Goal: Information Seeking & Learning: Learn about a topic

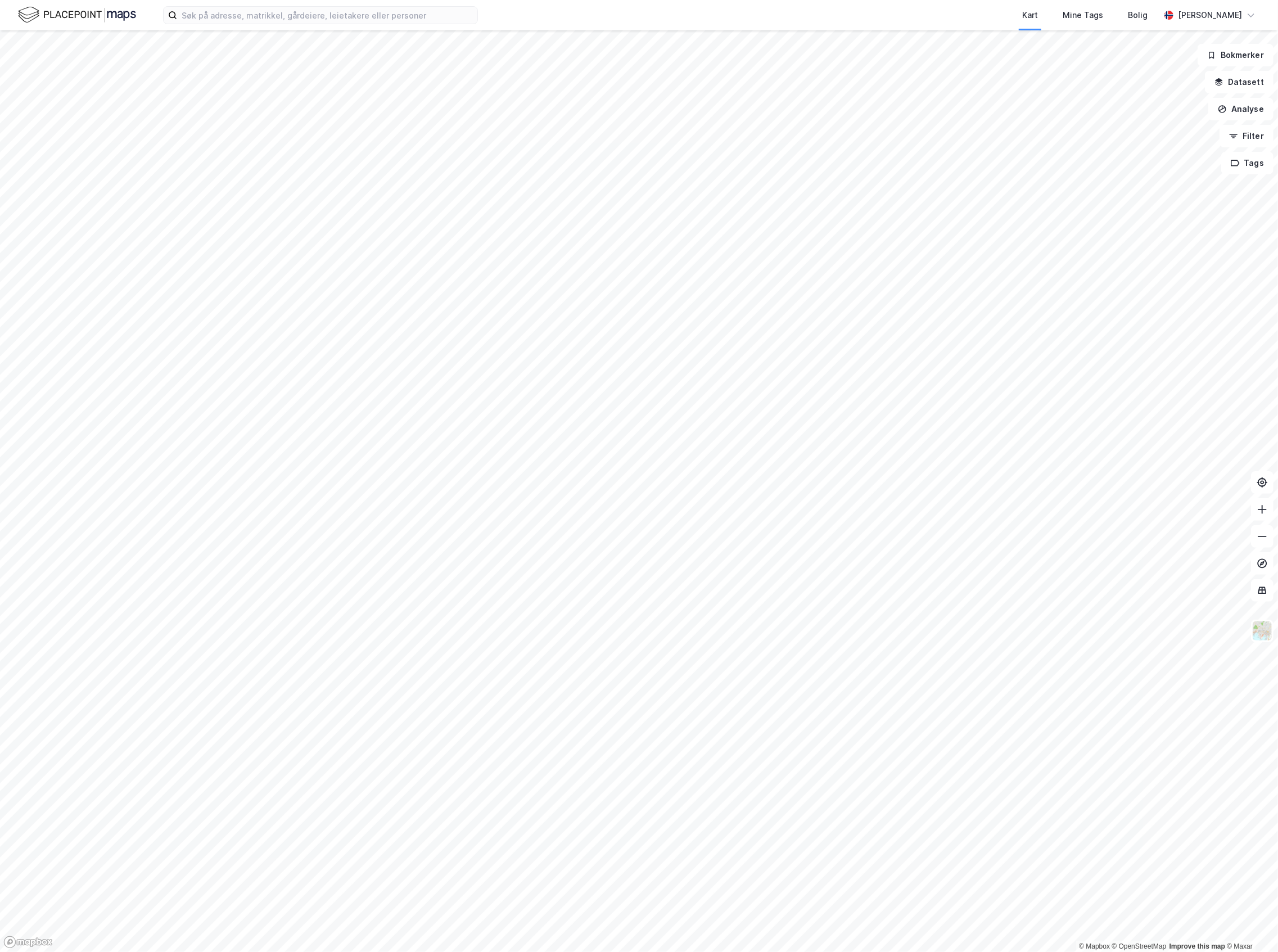
click at [1278, 440] on html "Kart Mine Tags Bolig [PERSON_NAME] © Mapbox © OpenStreetMap Improve this map © …" at bounding box center [639, 476] width 1278 height 952
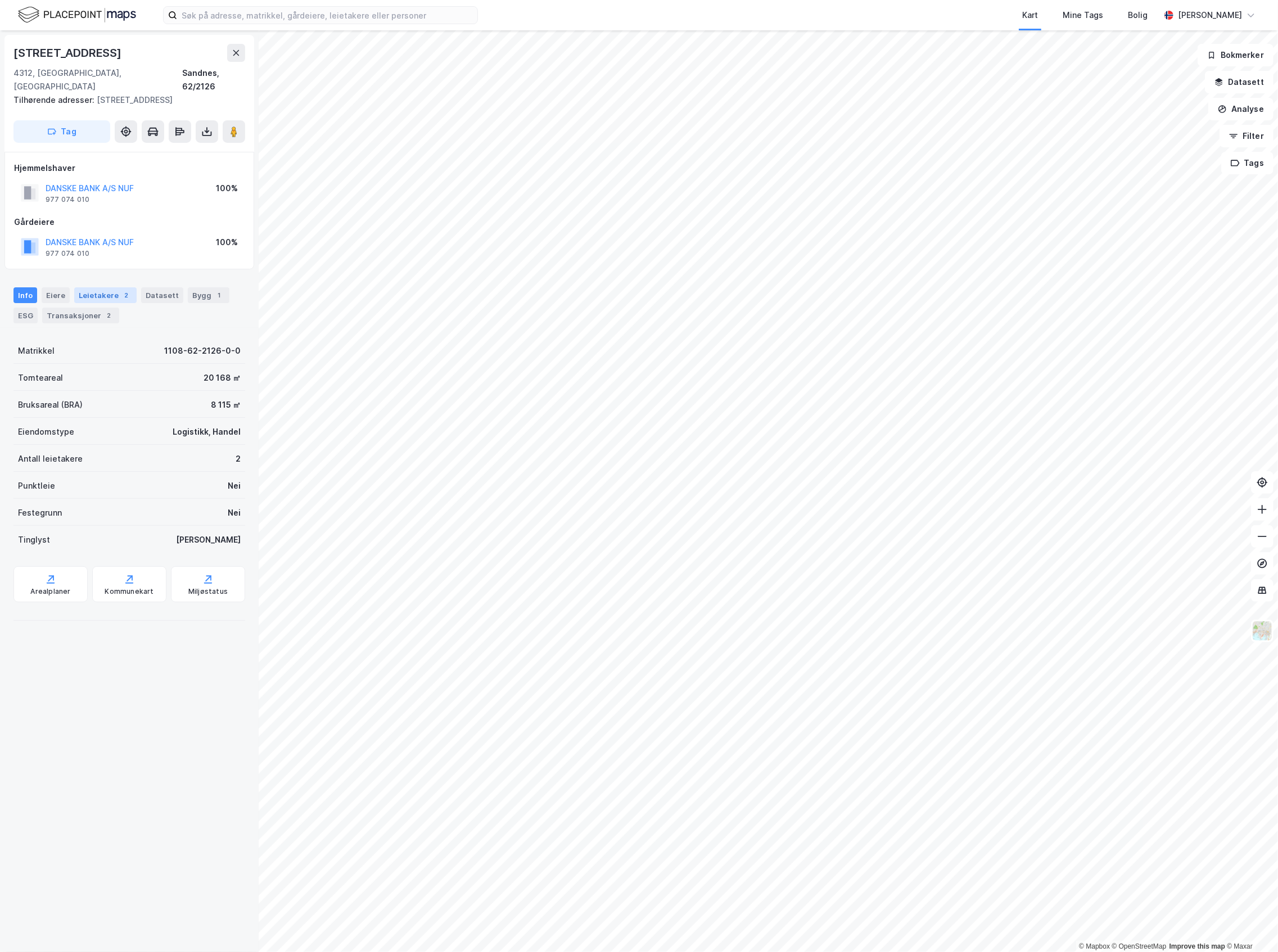
click at [97, 287] on div "Leietakere 2" at bounding box center [105, 295] width 63 height 16
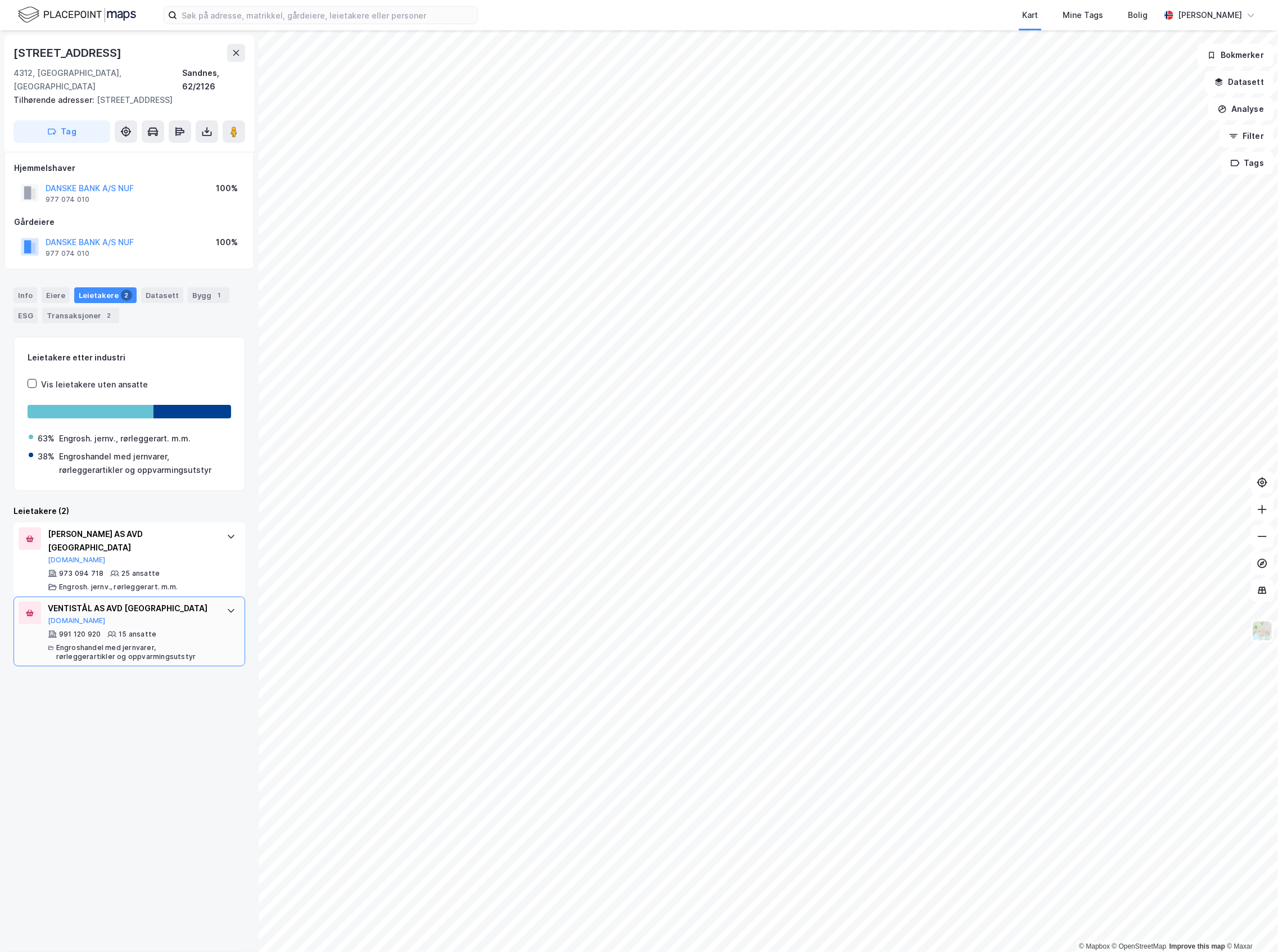
click at [116, 602] on div "VENTISTÅL AS AVD STAVANGER [DOMAIN_NAME]" at bounding box center [132, 613] width 168 height 23
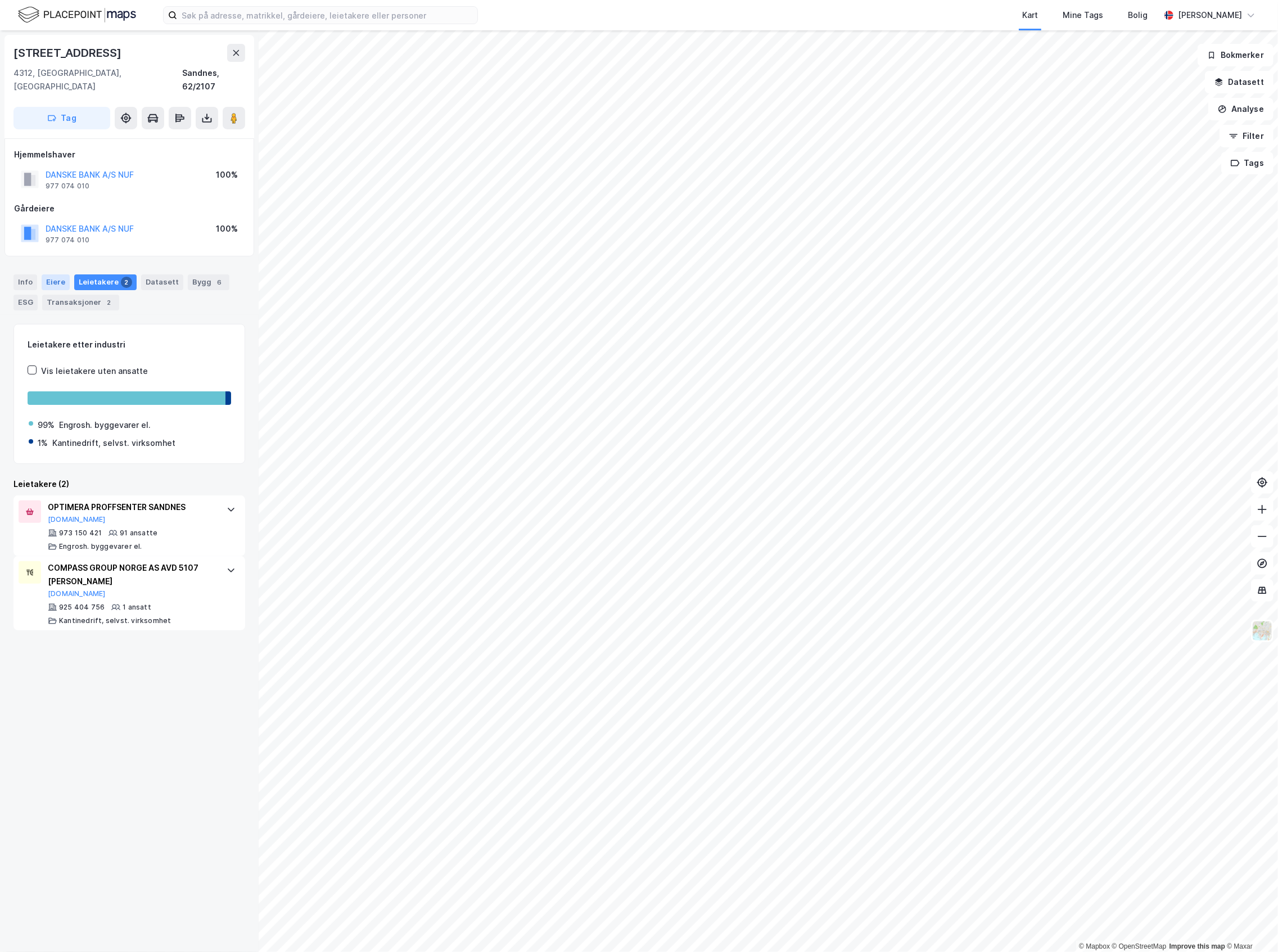
click at [46, 275] on div "Eiere" at bounding box center [56, 282] width 28 height 16
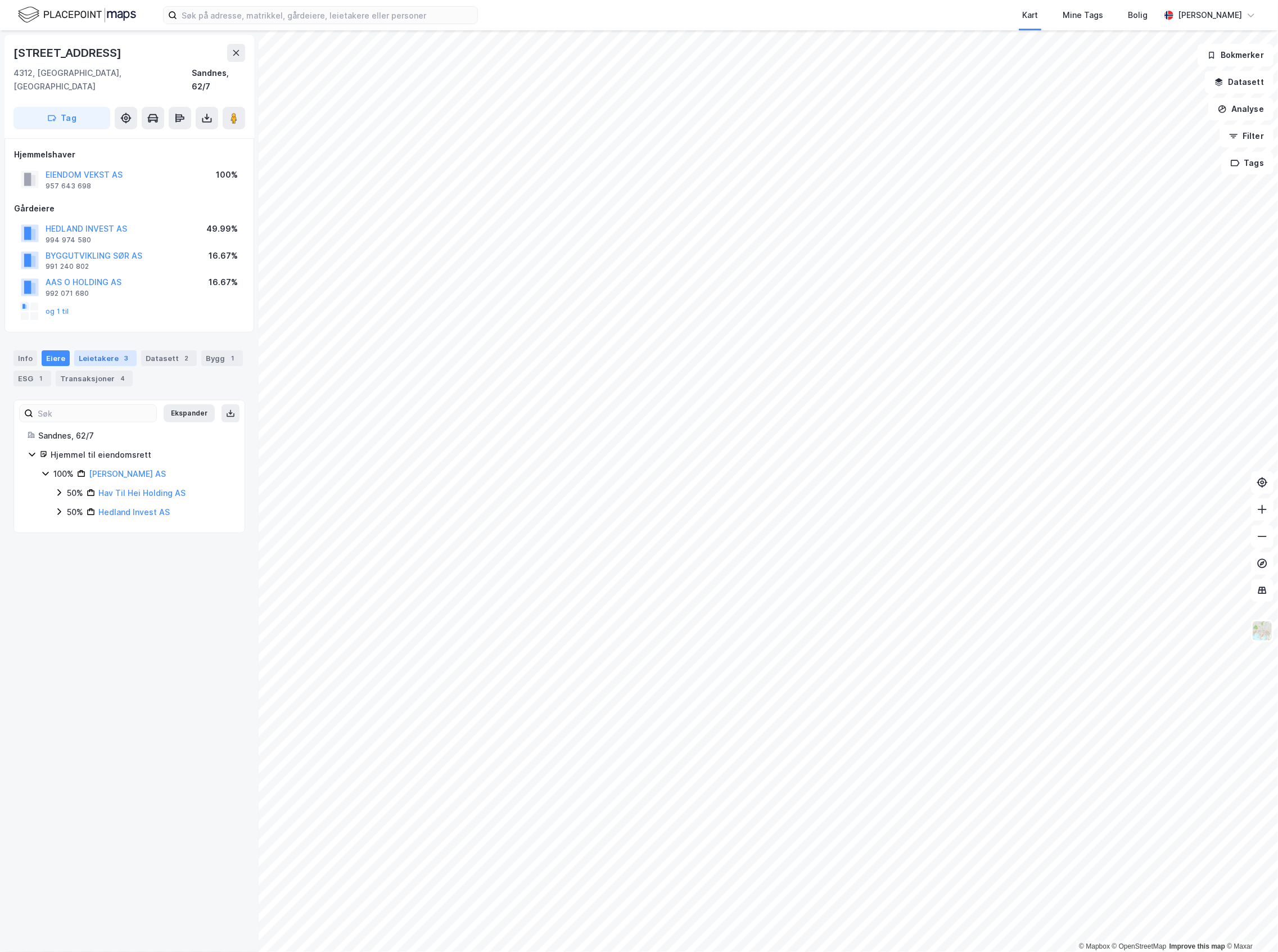
click at [110, 350] on div "Leietakere 3" at bounding box center [105, 357] width 63 height 16
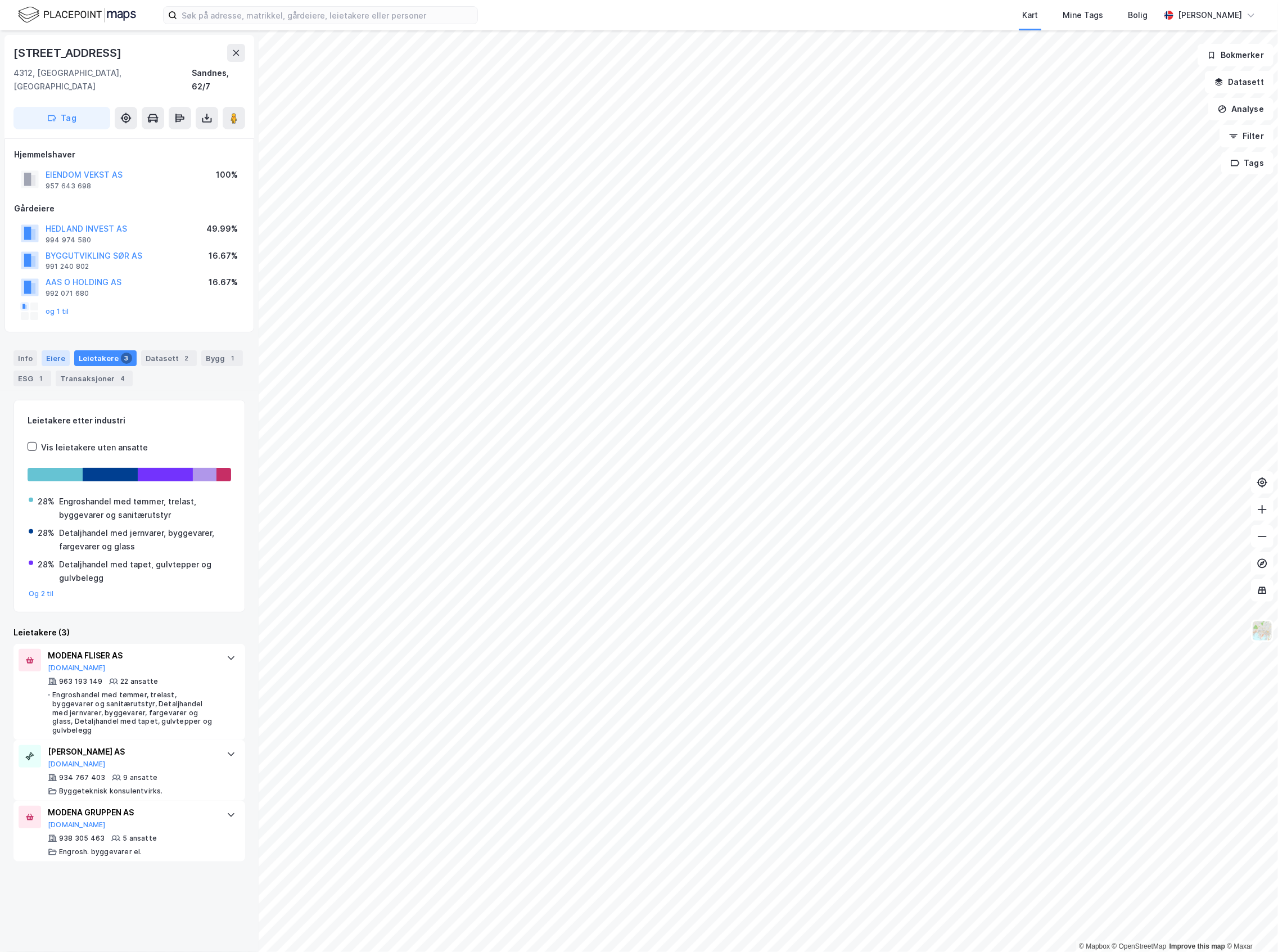
click at [63, 350] on div "Eiere" at bounding box center [56, 357] width 28 height 16
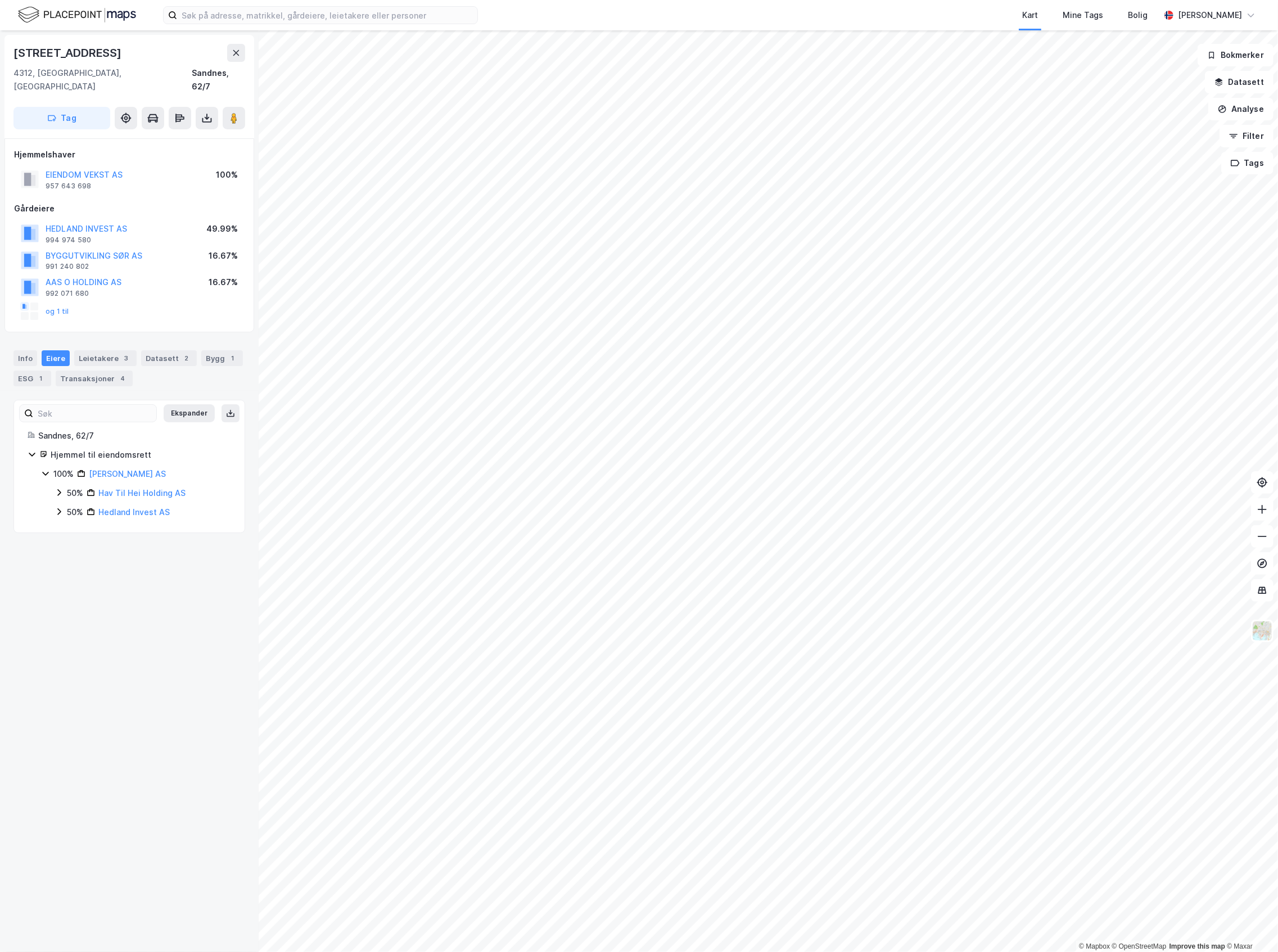
click at [57, 486] on div "50% Hav Til Hei Holding AS" at bounding box center [142, 493] width 176 height 13
click at [63, 488] on icon at bounding box center [59, 493] width 9 height 9
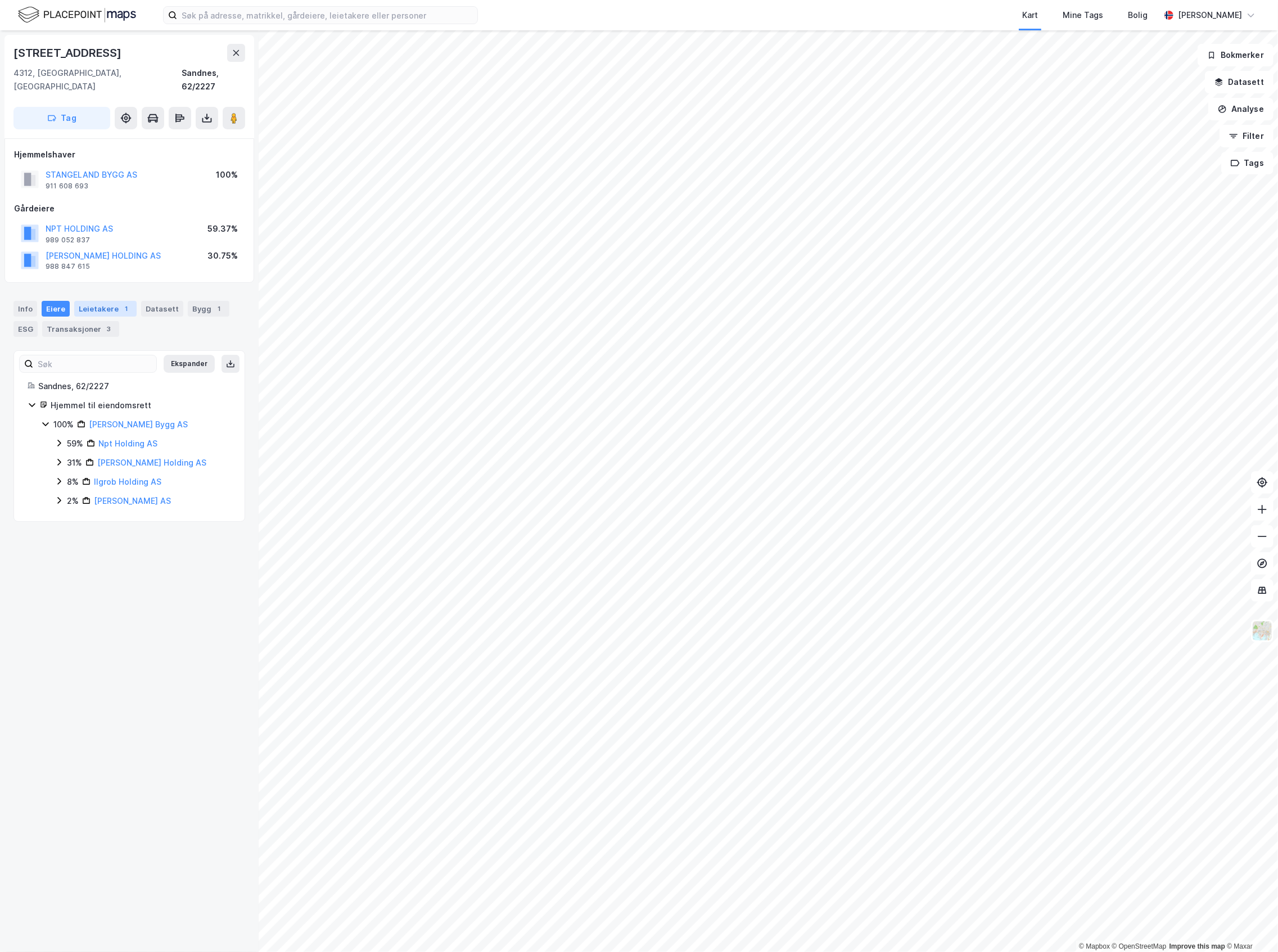
click at [122, 303] on div "1" at bounding box center [127, 309] width 11 height 11
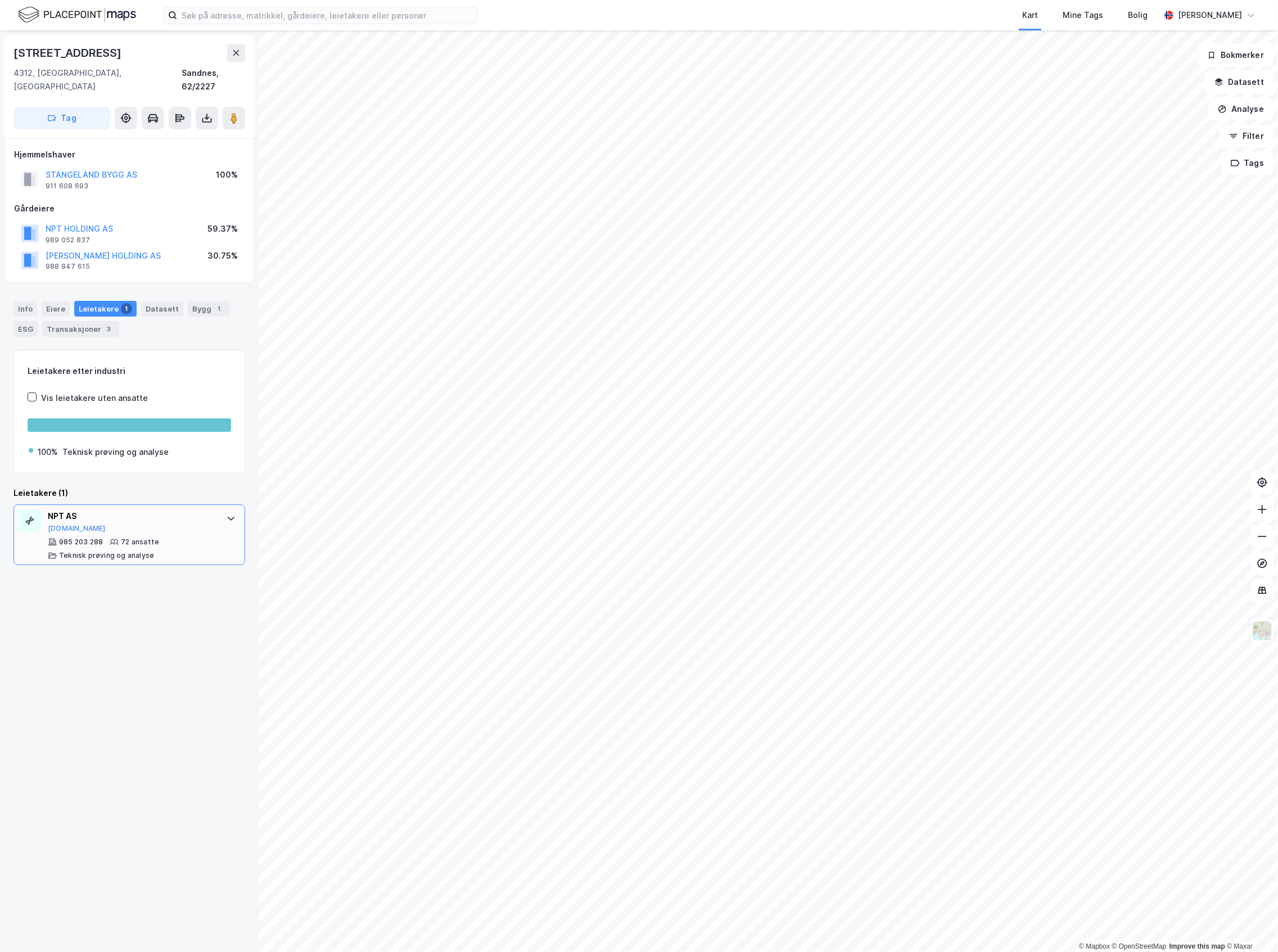
click at [160, 510] on div "NPT AS" at bounding box center [132, 516] width 168 height 13
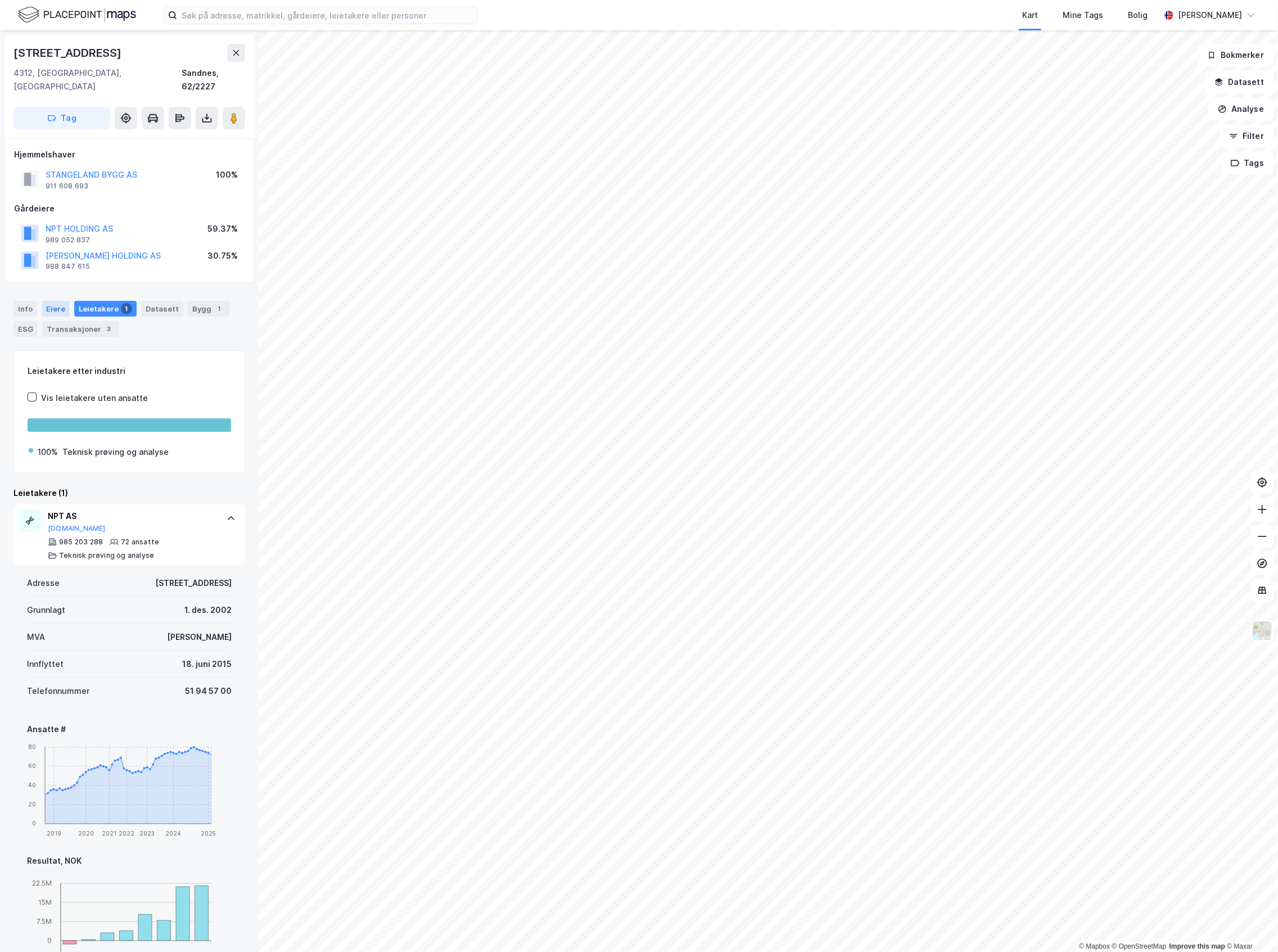
click at [57, 301] on div "Eiere" at bounding box center [56, 308] width 28 height 16
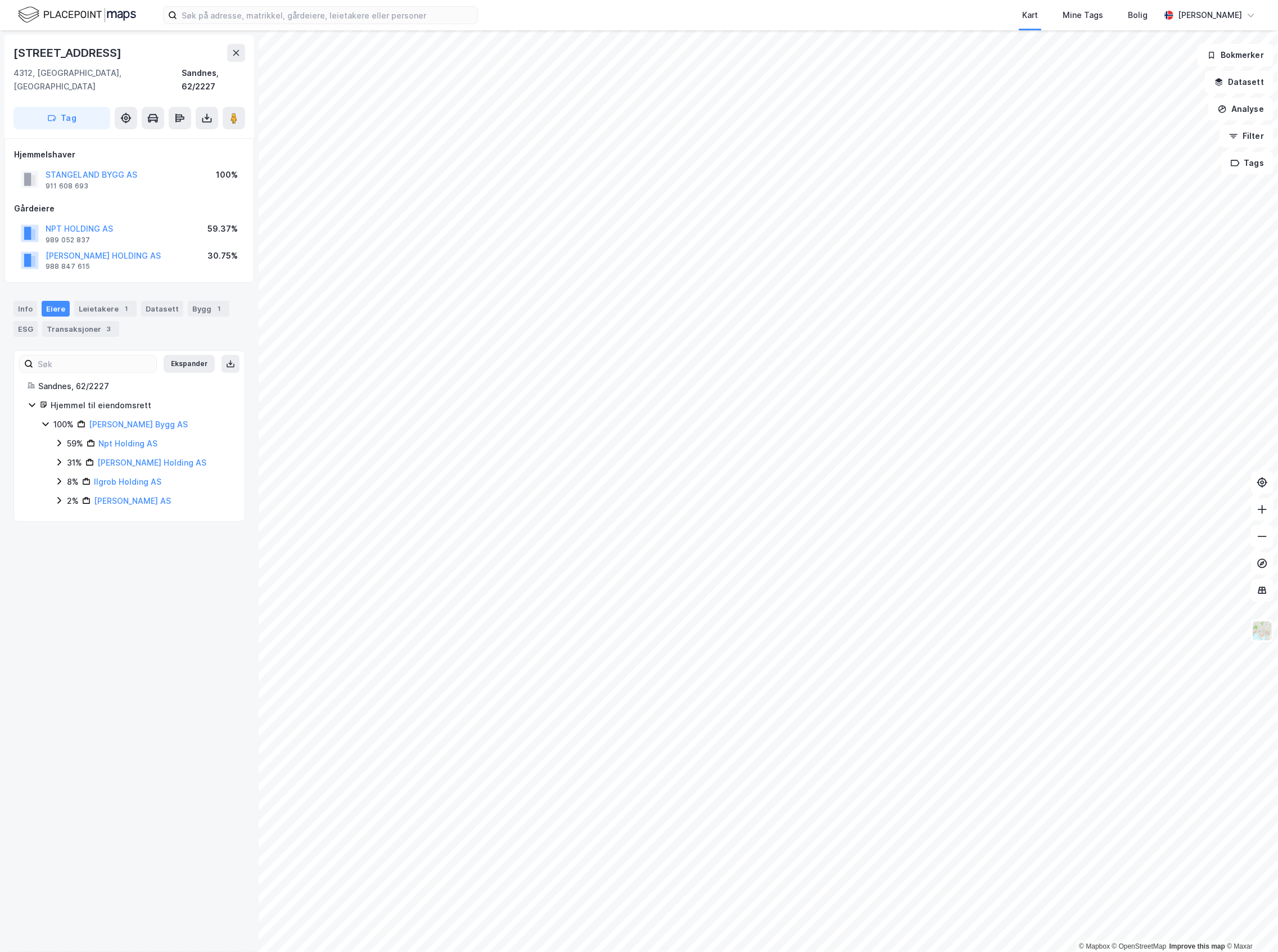
click at [65, 437] on div "59% Npt Holding AS" at bounding box center [142, 443] width 176 height 13
click at [76, 457] on icon at bounding box center [73, 462] width 9 height 9
click at [101, 287] on div "Info [PERSON_NAME] 1 Datasett Bygg 1 ESG Transaksjoner 3" at bounding box center [129, 315] width 259 height 54
click at [106, 301] on div "Leietakere 1" at bounding box center [105, 308] width 63 height 16
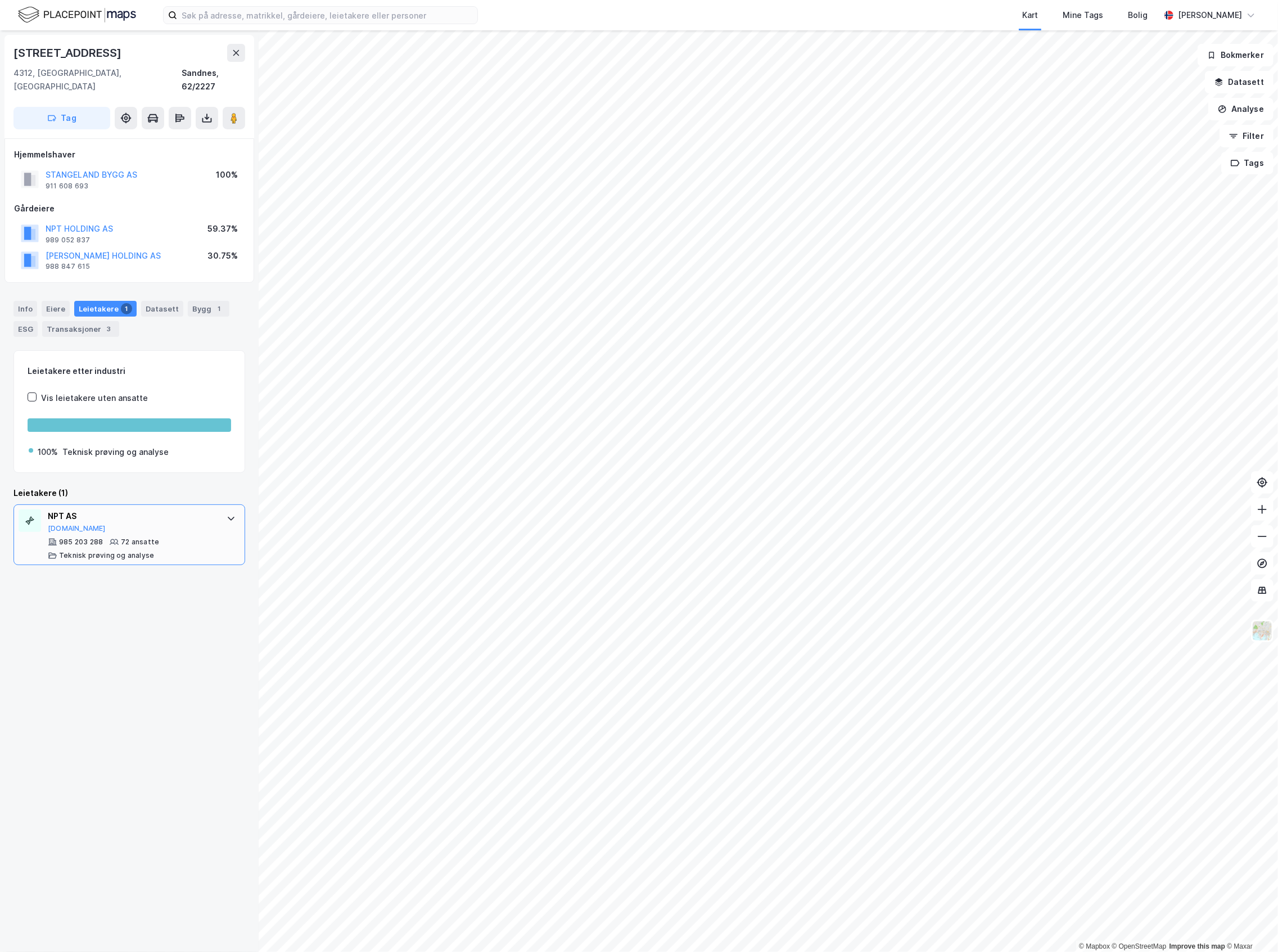
click at [151, 538] on div "72 ansatte" at bounding box center [140, 542] width 38 height 9
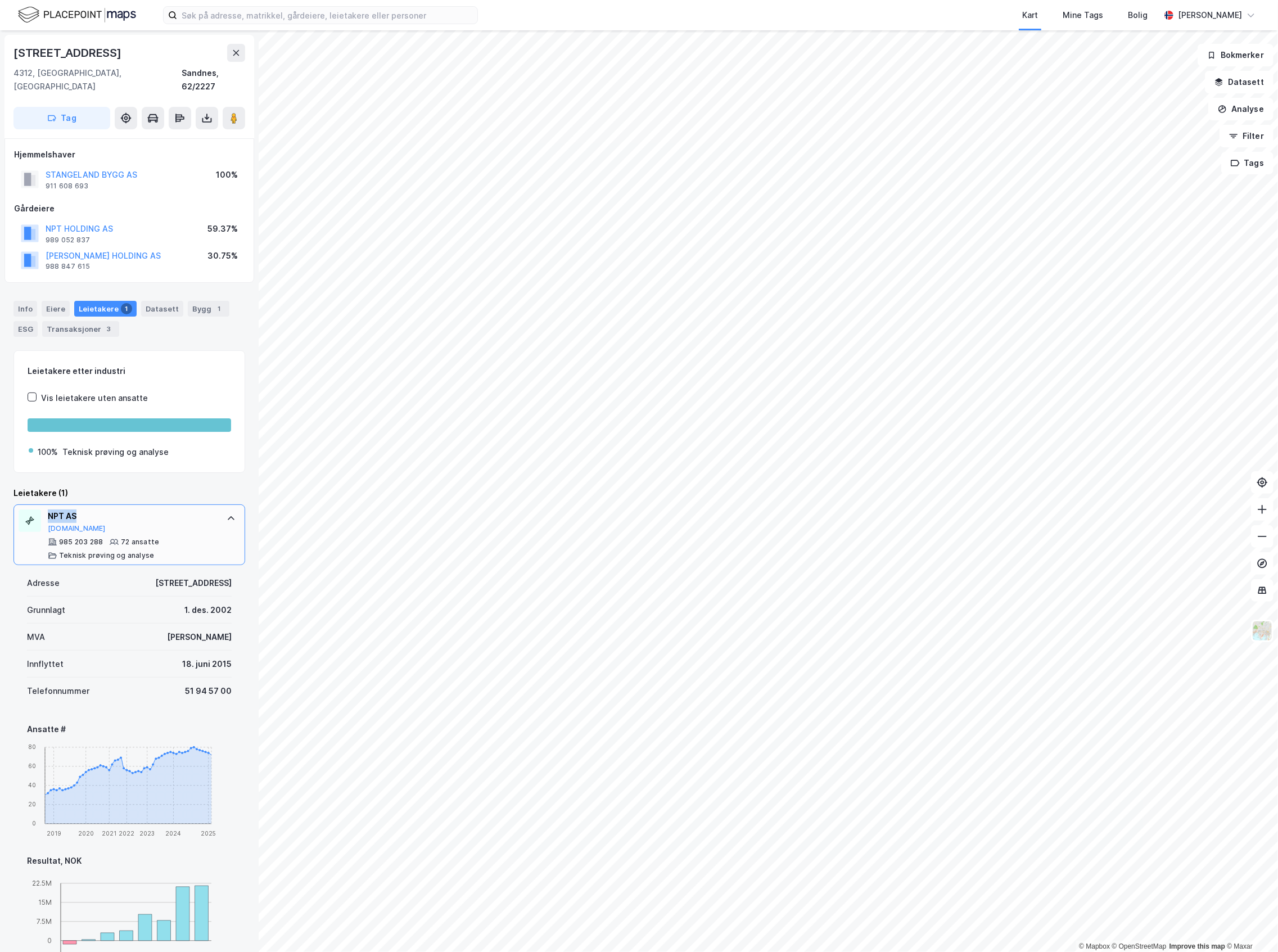
drag, startPoint x: 88, startPoint y: 499, endPoint x: 48, endPoint y: 504, distance: 40.3
click at [48, 504] on div "NPT AS [DOMAIN_NAME] 985 203 288 72 ansatte Teknisk prøving og analyse" at bounding box center [129, 534] width 232 height 61
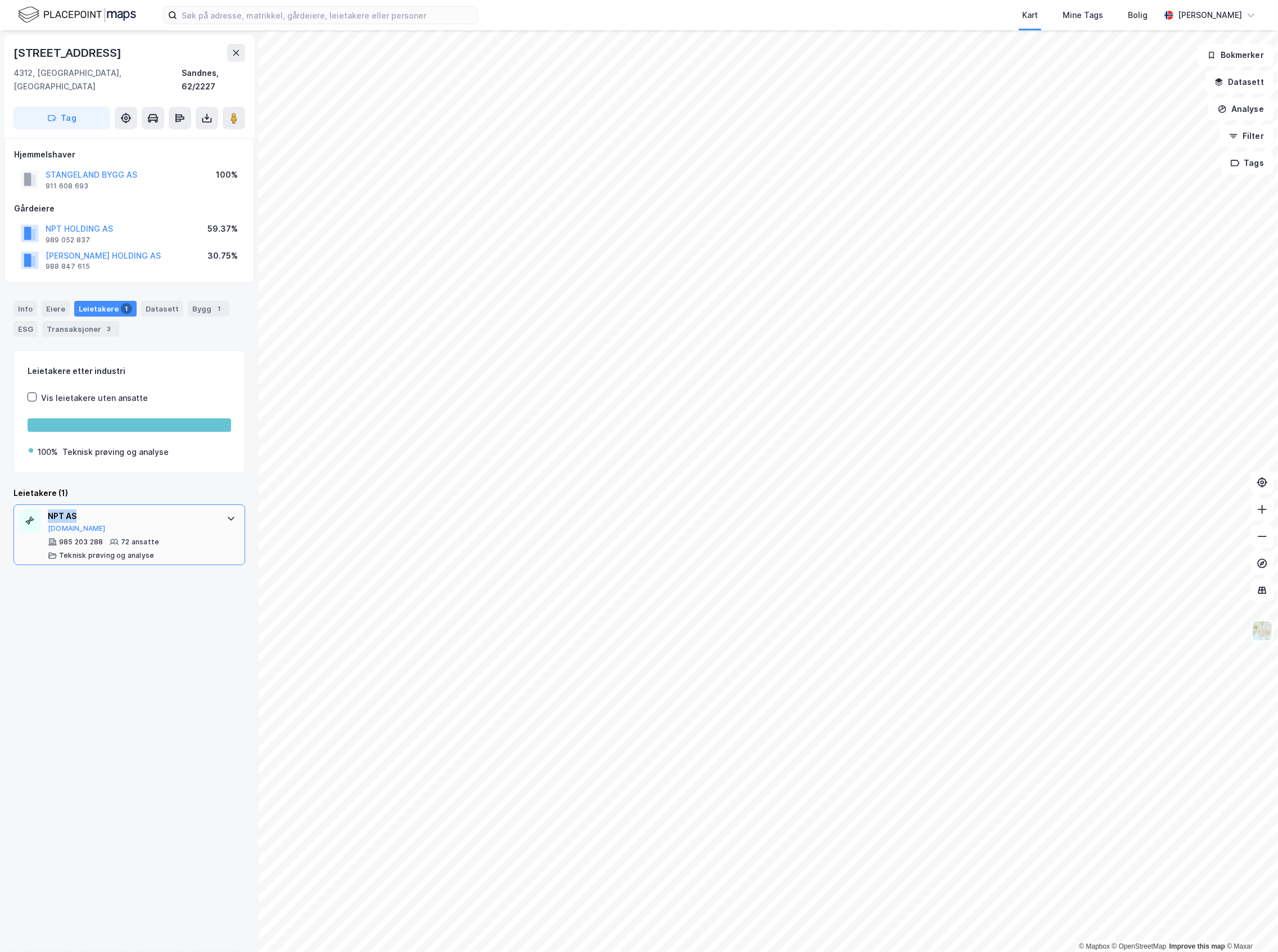
copy div "NPT AS"
click at [67, 287] on div "Info [PERSON_NAME] 1 Datasett Bygg 1 ESG Transaksjoner 3" at bounding box center [129, 315] width 259 height 54
click at [64, 301] on div "Eiere" at bounding box center [56, 308] width 28 height 16
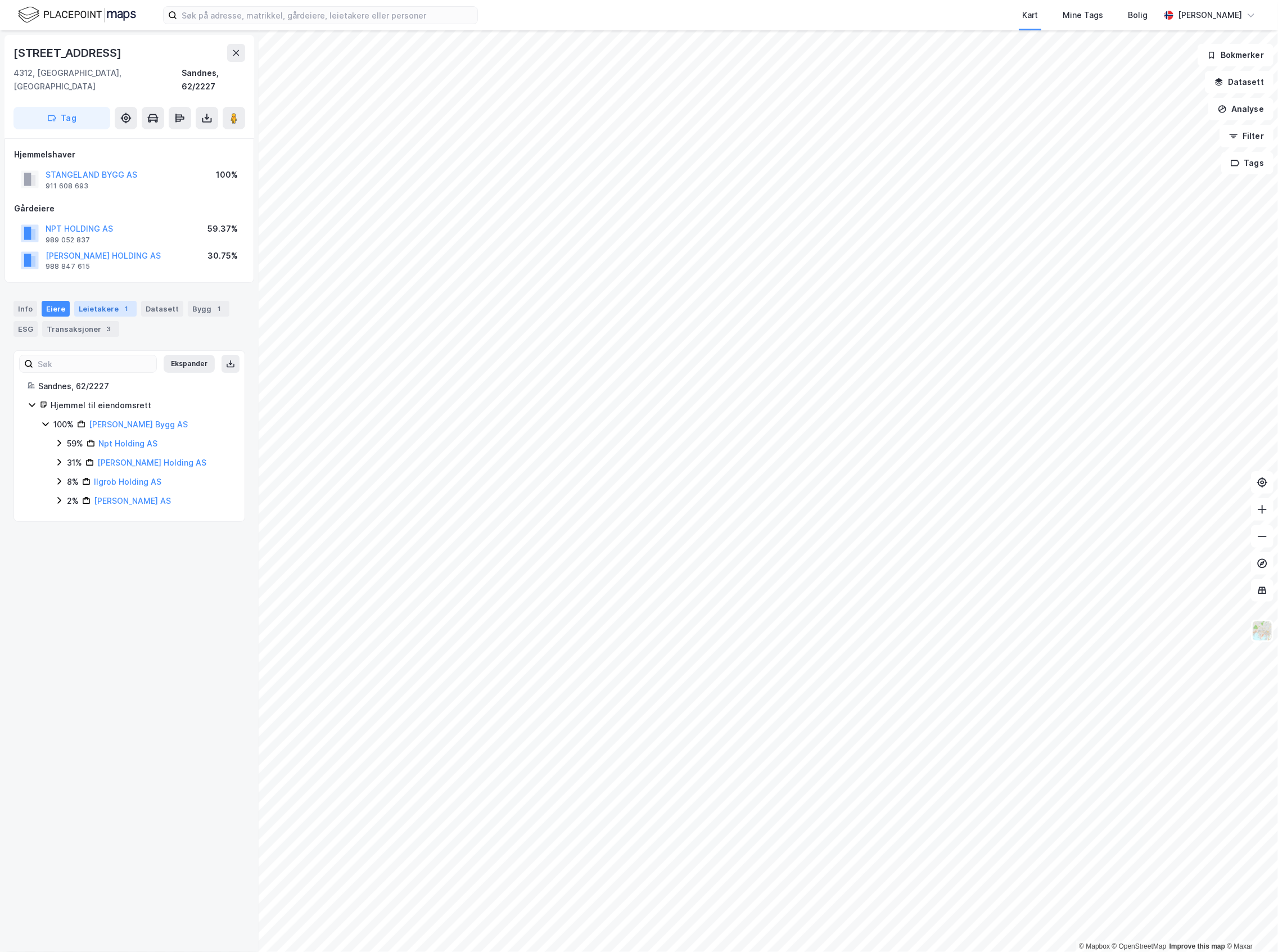
click at [108, 301] on div "Leietakere 1" at bounding box center [105, 308] width 63 height 16
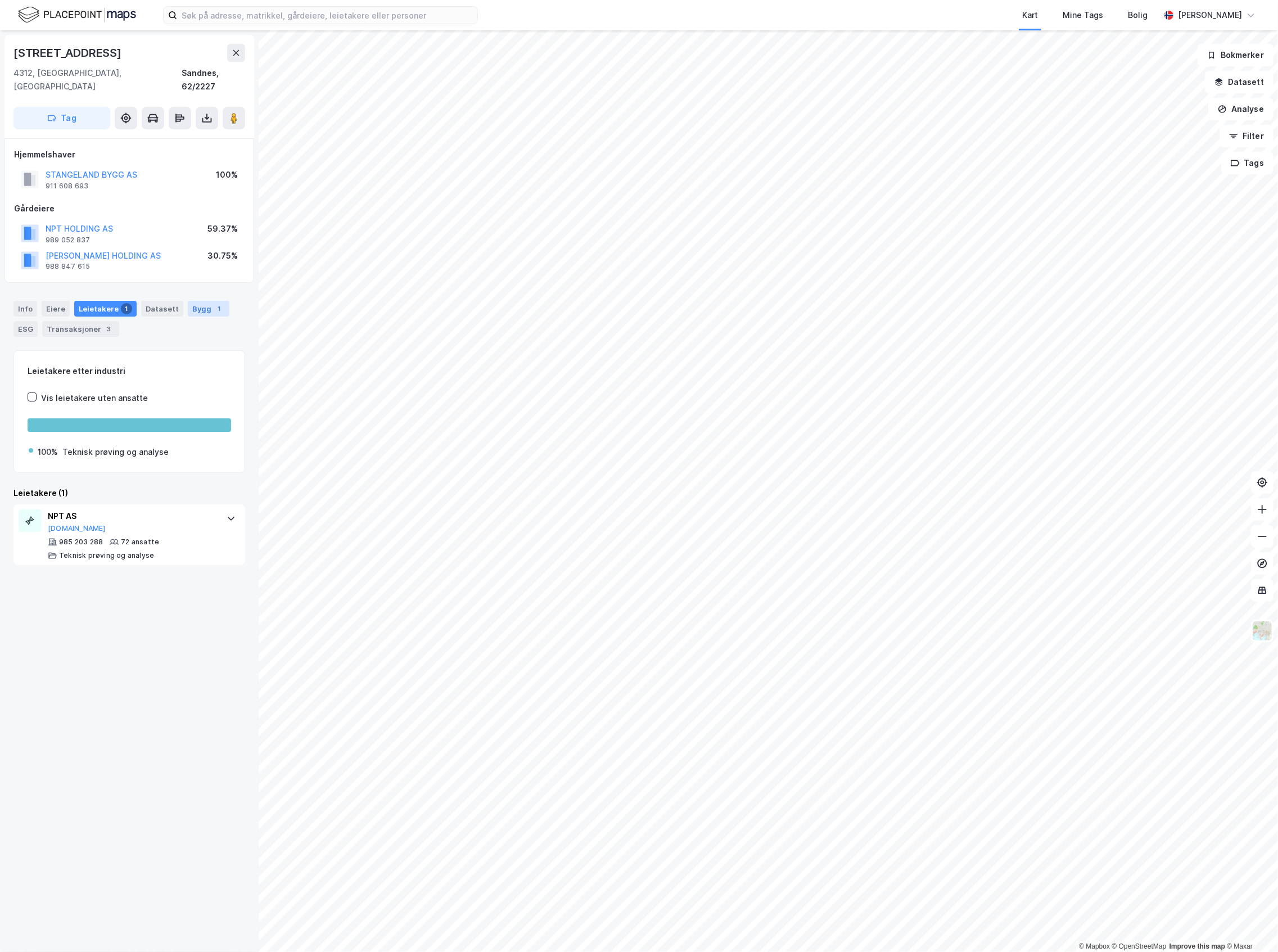
click at [214, 303] on div "1" at bounding box center [219, 309] width 11 height 11
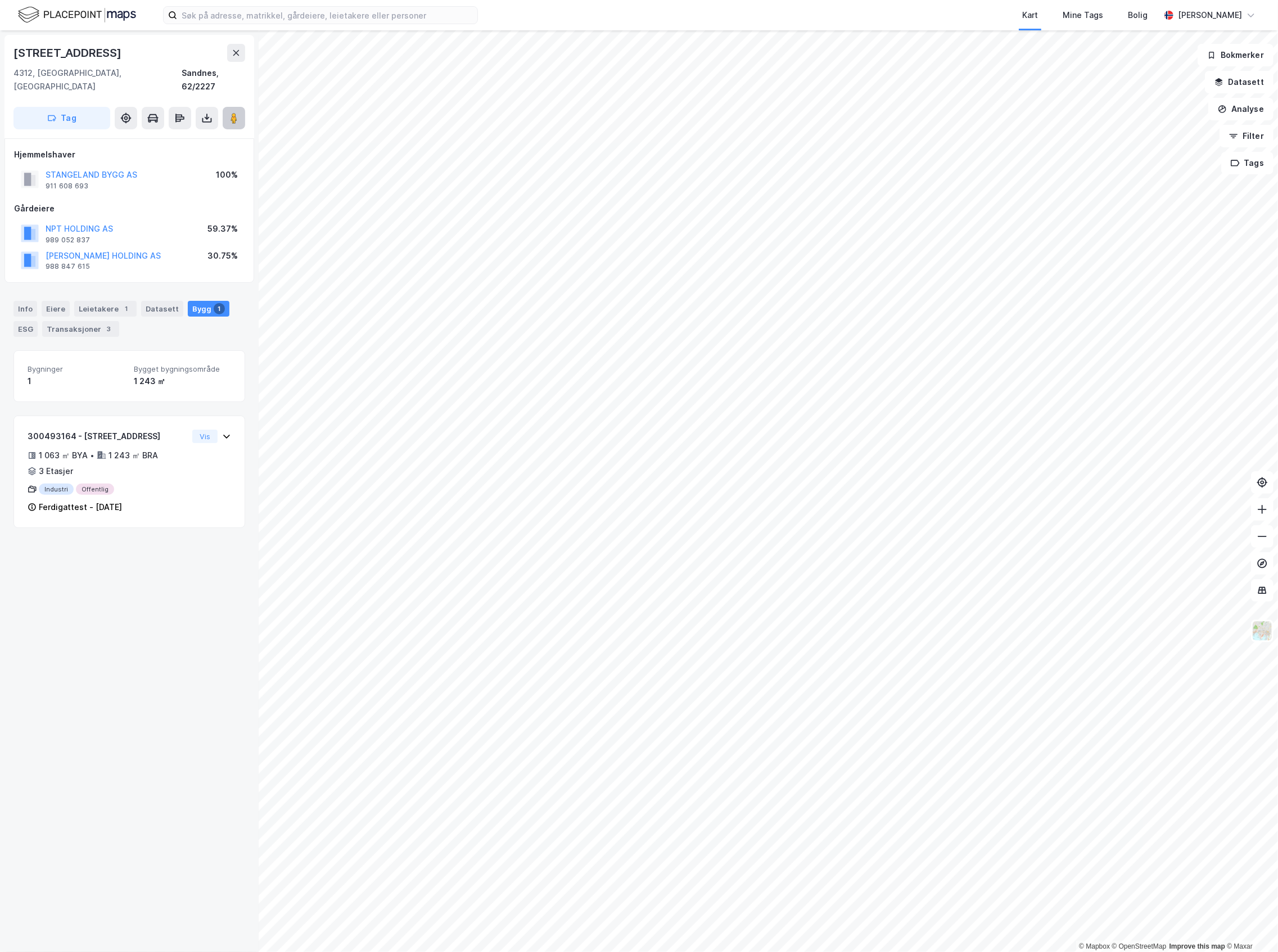
click at [234, 111] on button at bounding box center [234, 118] width 22 height 22
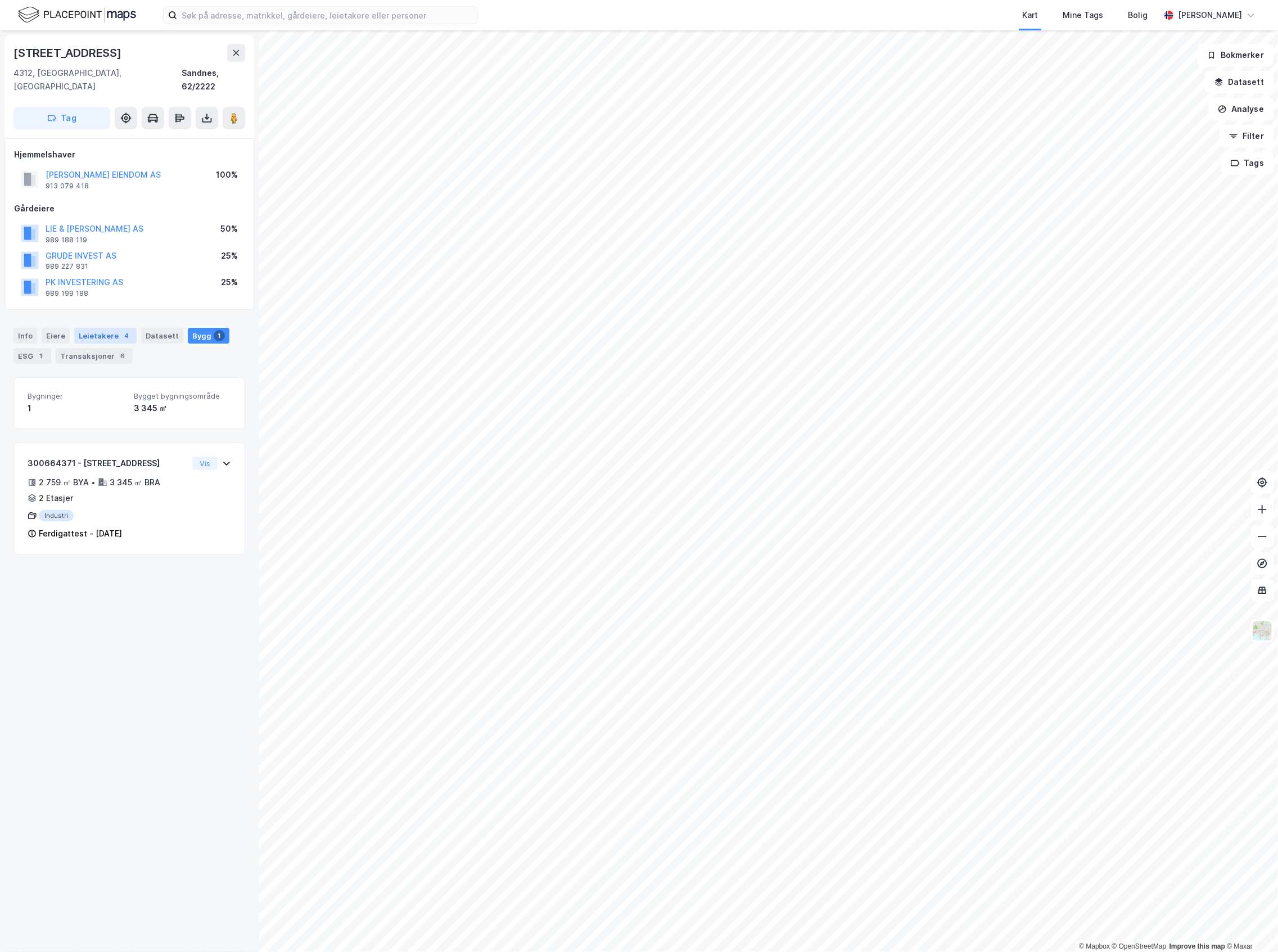
click at [95, 328] on div "Leietakere 4" at bounding box center [105, 335] width 63 height 16
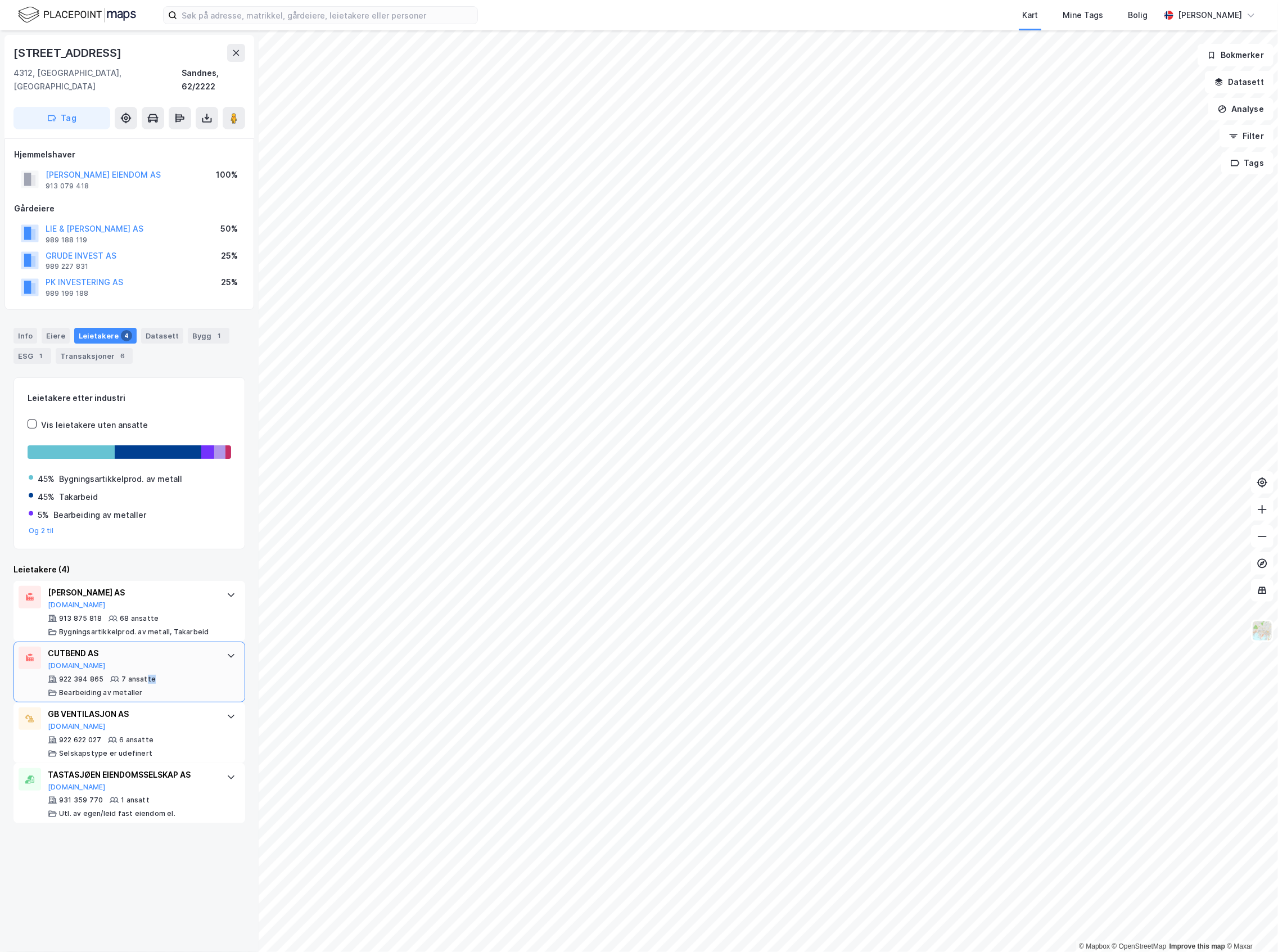
drag, startPoint x: 144, startPoint y: 667, endPoint x: 156, endPoint y: 688, distance: 24.2
click at [156, 688] on div "CUTBEND AS [DOMAIN_NAME] 922 394 865 7 ansatte Bearbeiding av metaller" at bounding box center [129, 671] width 232 height 61
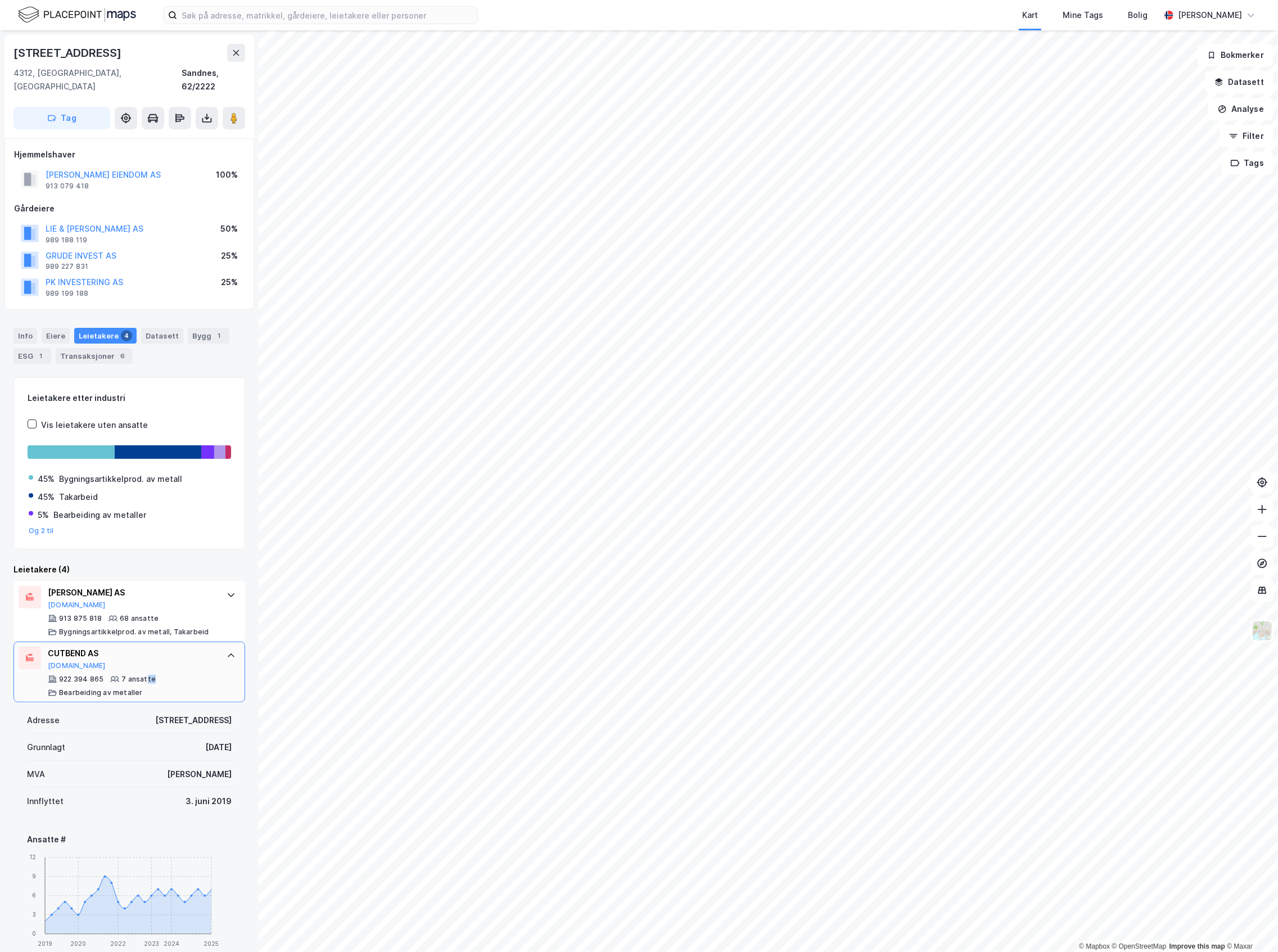
click at [170, 675] on div "922 394 865 7 ansatte Bearbeiding av metaller" at bounding box center [132, 686] width 168 height 22
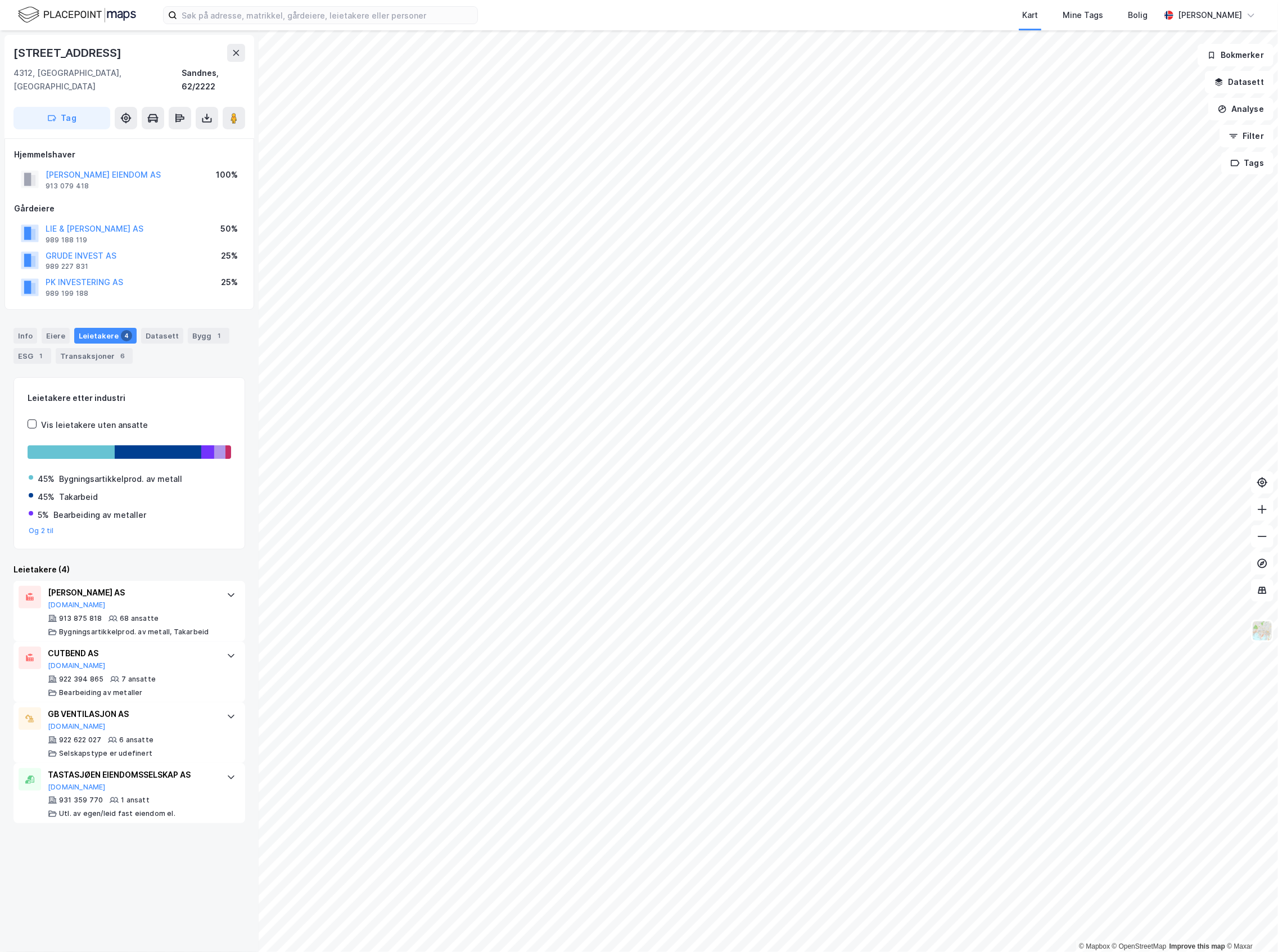
click at [163, 871] on div "[STREET_ADDRESS], [GEOGRAPHIC_DATA] Sandnes, 62/2222 Tag Hjemmelshaver [PERSON_…" at bounding box center [129, 491] width 259 height 921
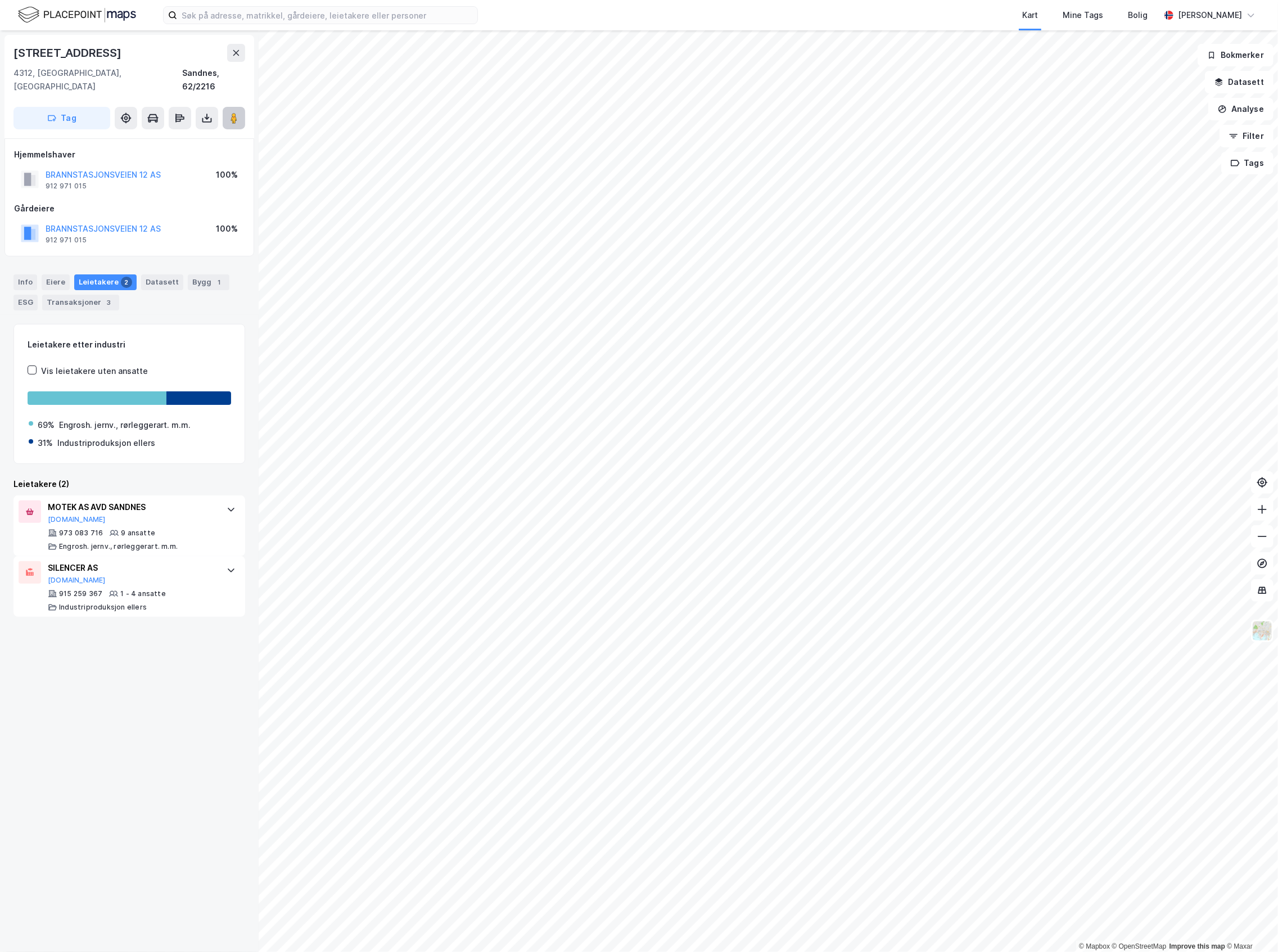
click at [237, 111] on button at bounding box center [234, 118] width 22 height 22
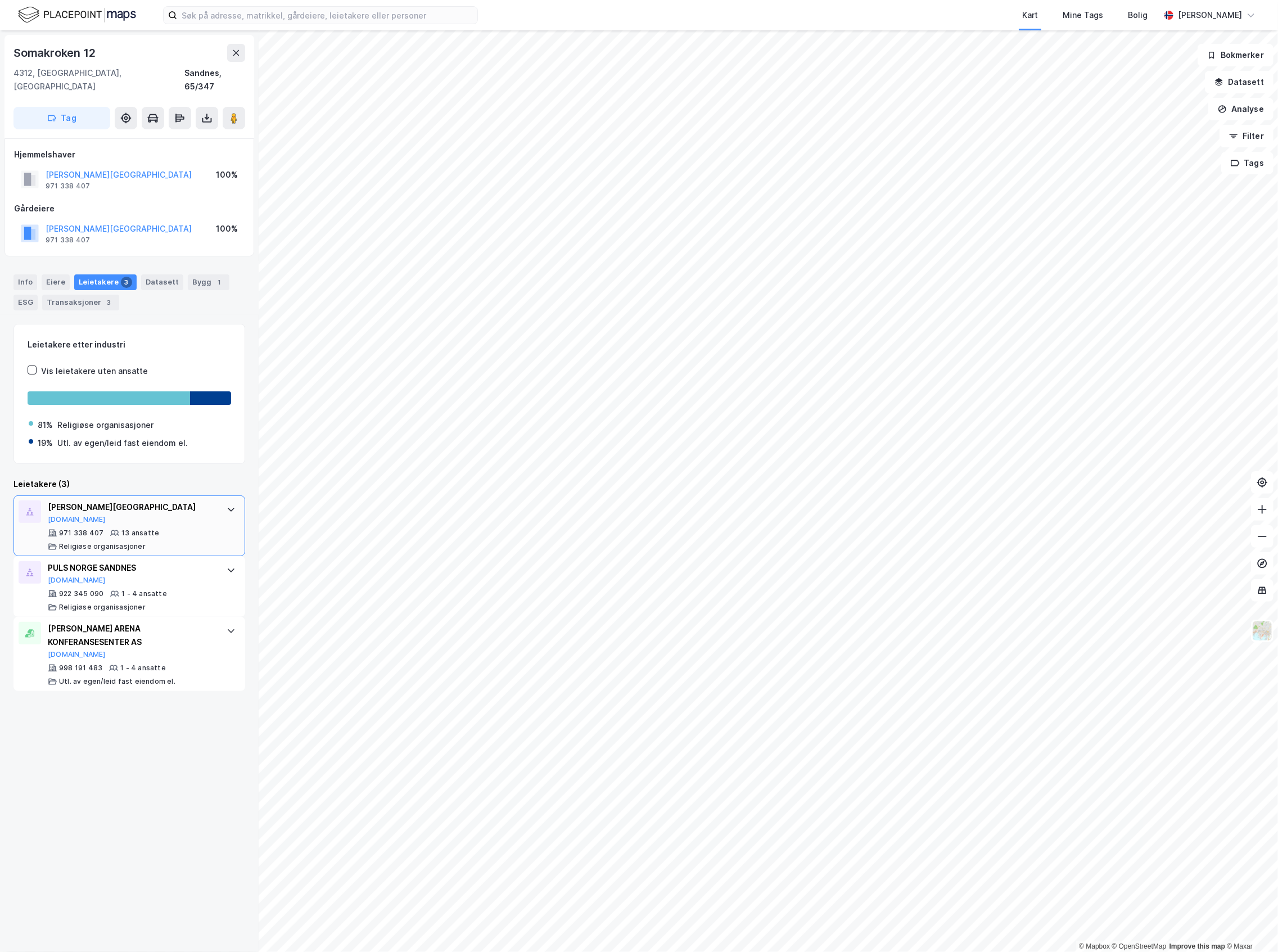
click at [185, 528] on div "971 338 407 13 ansatte Religiøse organisasjoner" at bounding box center [132, 539] width 168 height 22
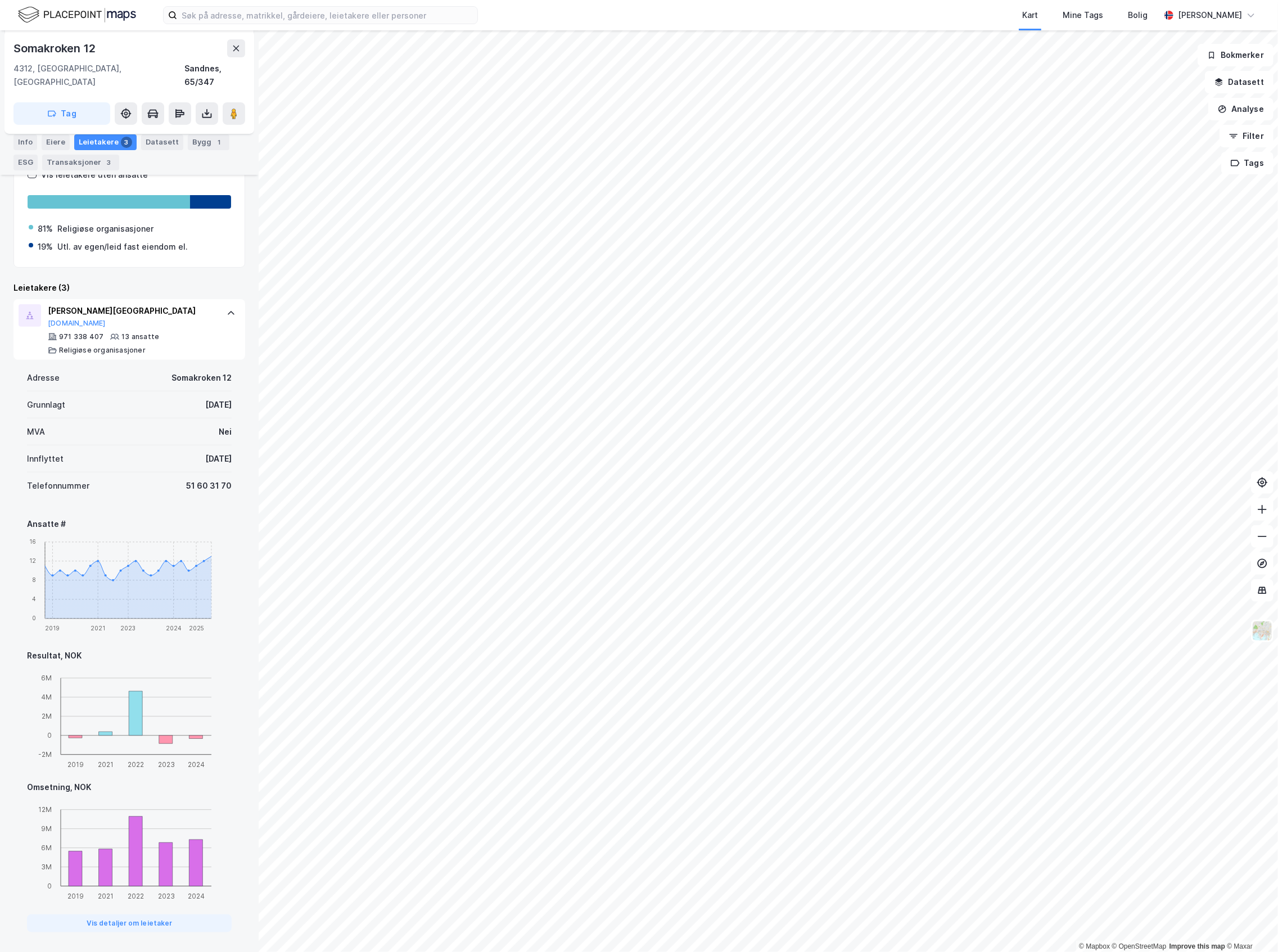
scroll to position [191, 0]
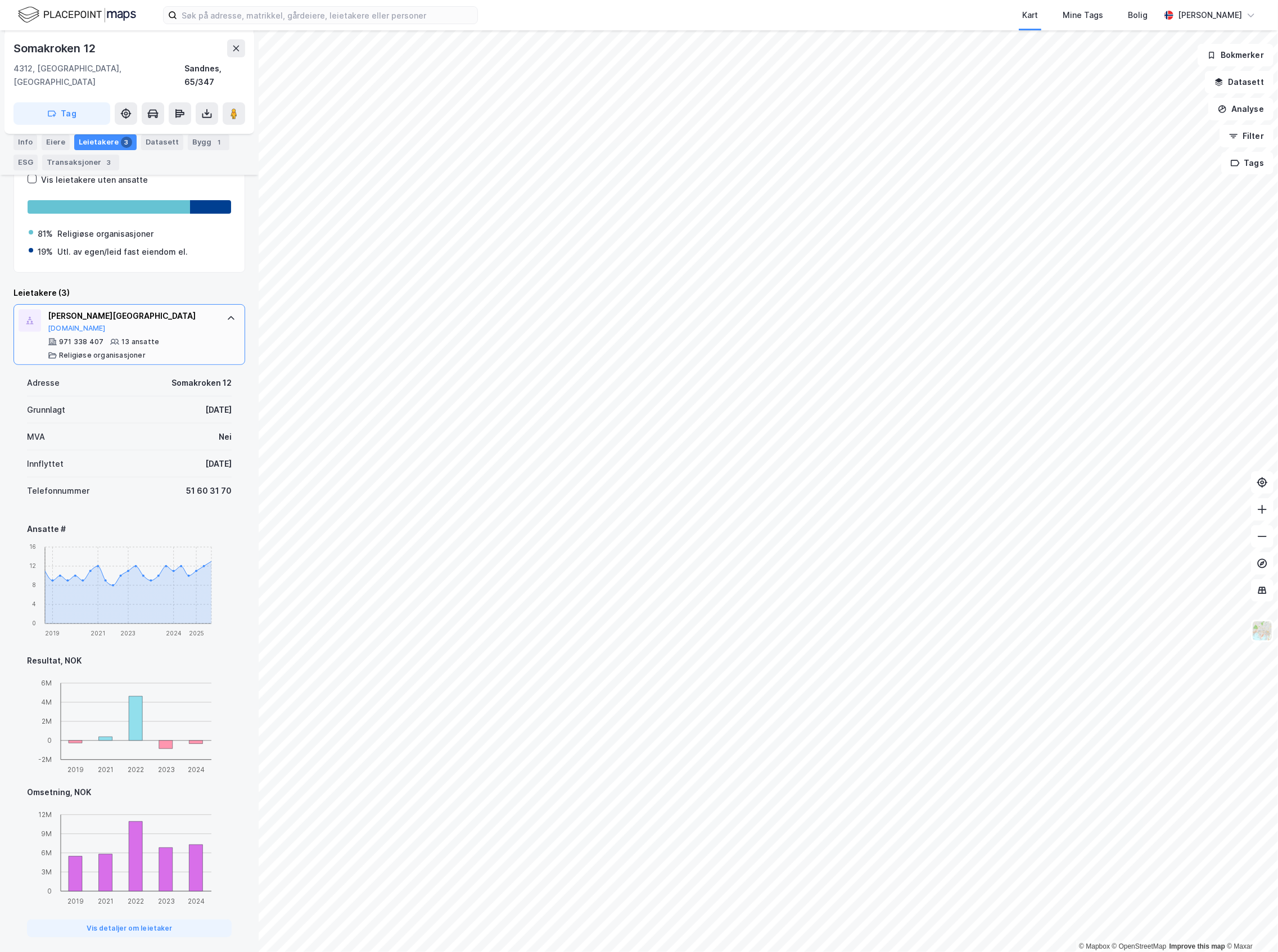
click at [197, 343] on div "971 338 407 13 ansatte Religiøse organisasjoner" at bounding box center [132, 348] width 168 height 22
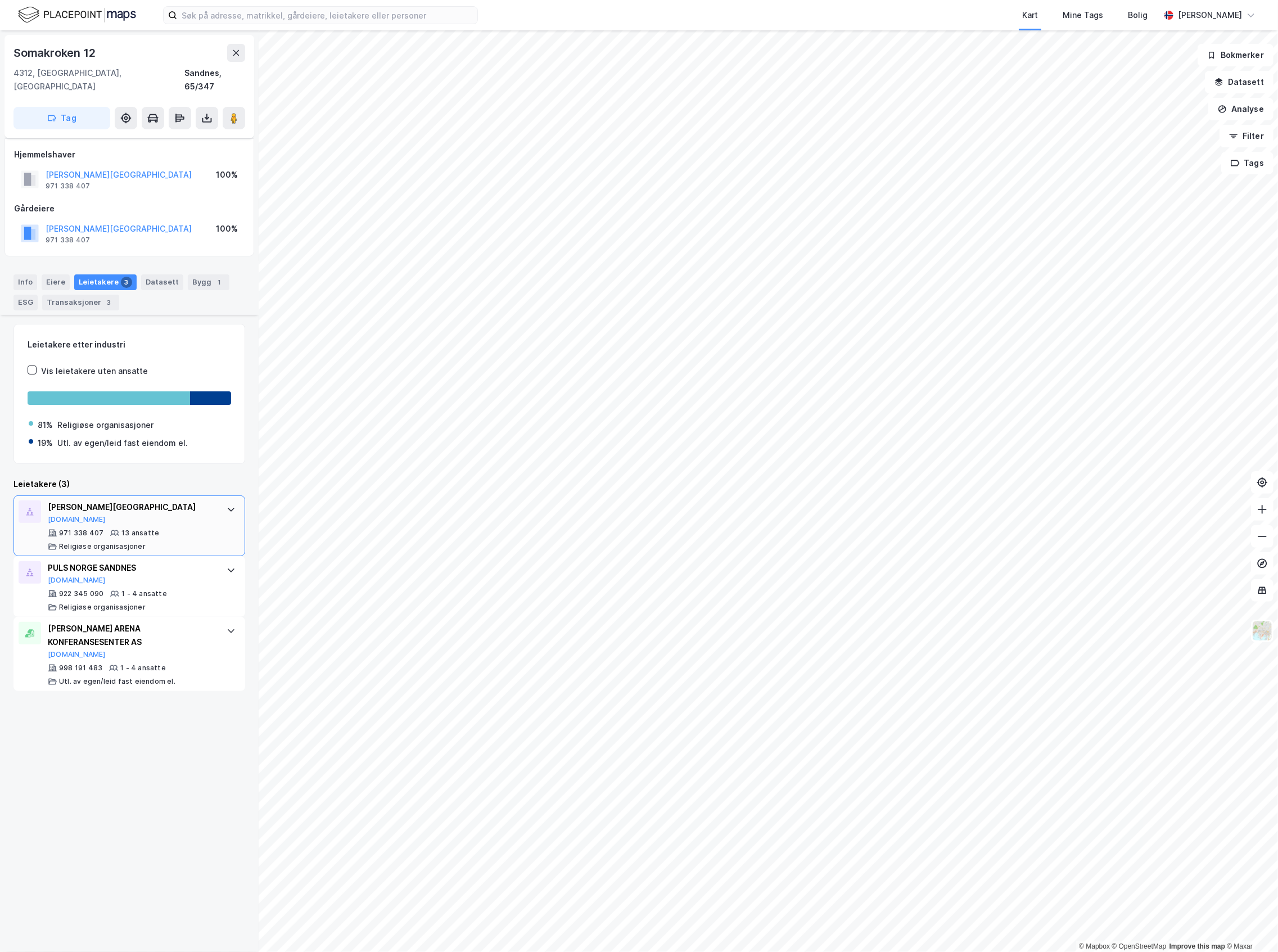
scroll to position [0, 0]
click at [156, 589] on div "1 - 4 ansatte" at bounding box center [144, 594] width 46 height 9
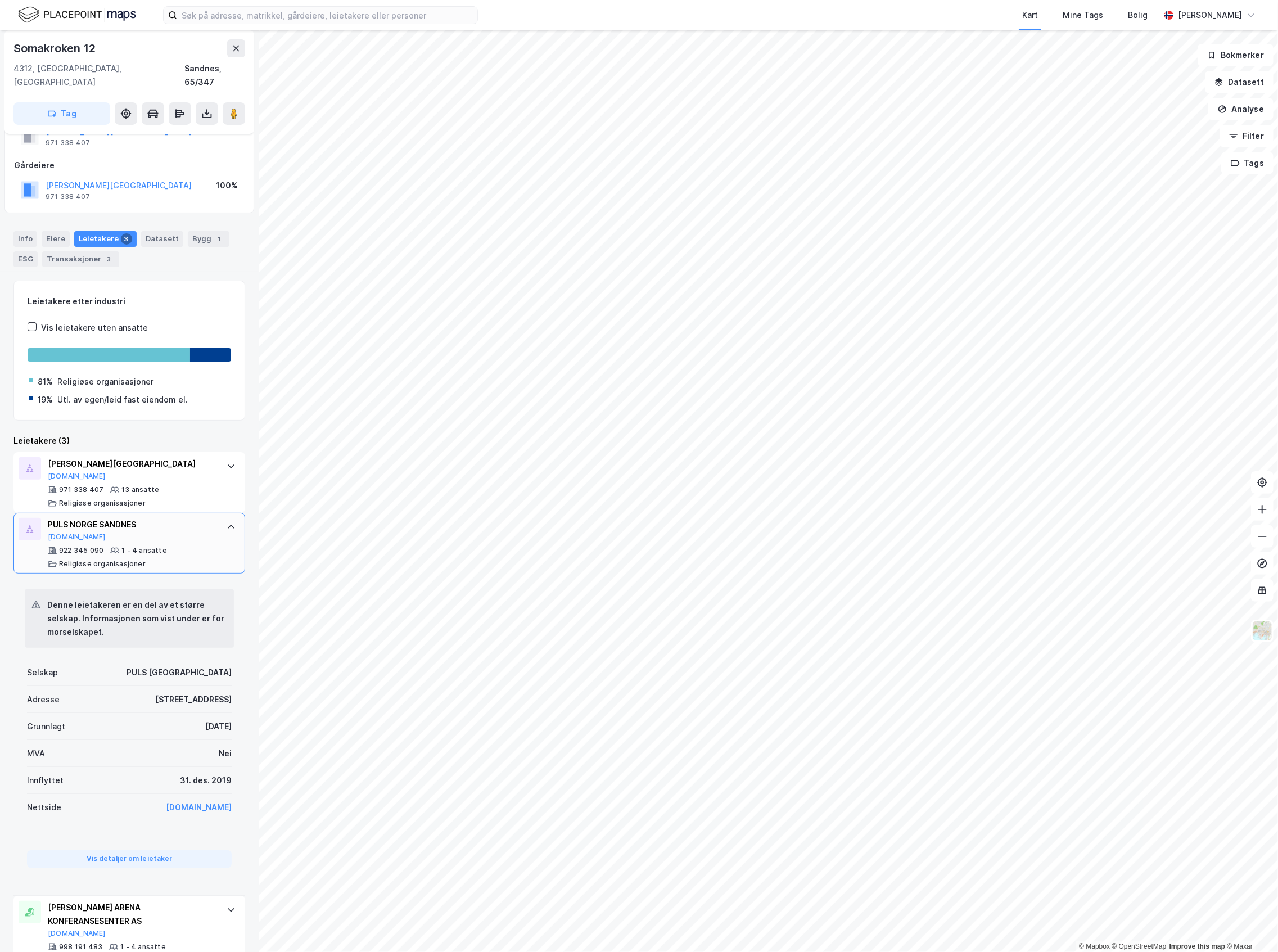
scroll to position [63, 0]
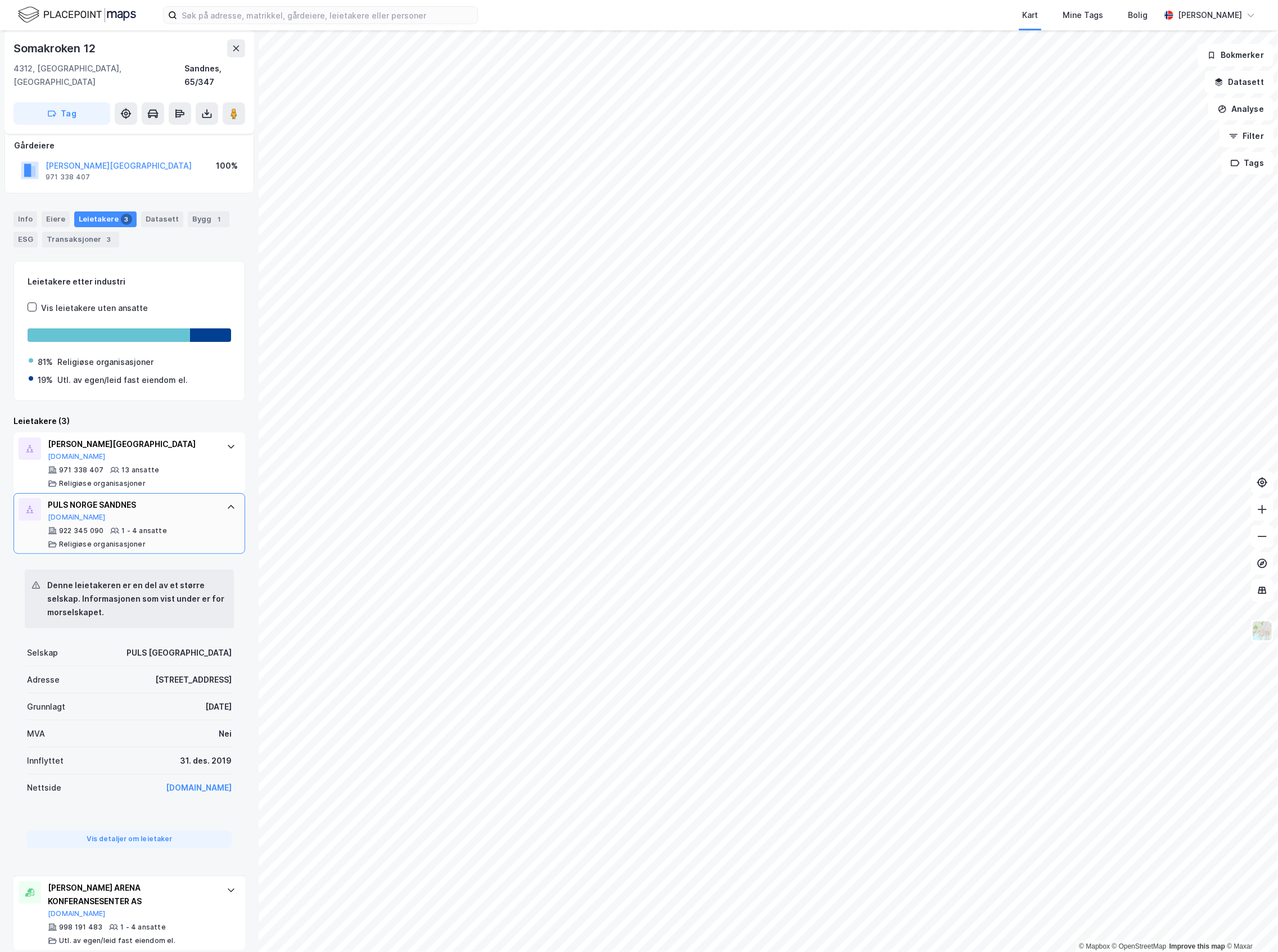
click at [165, 509] on div "PULS NORGE SANDNES [DOMAIN_NAME]" at bounding box center [132, 510] width 168 height 23
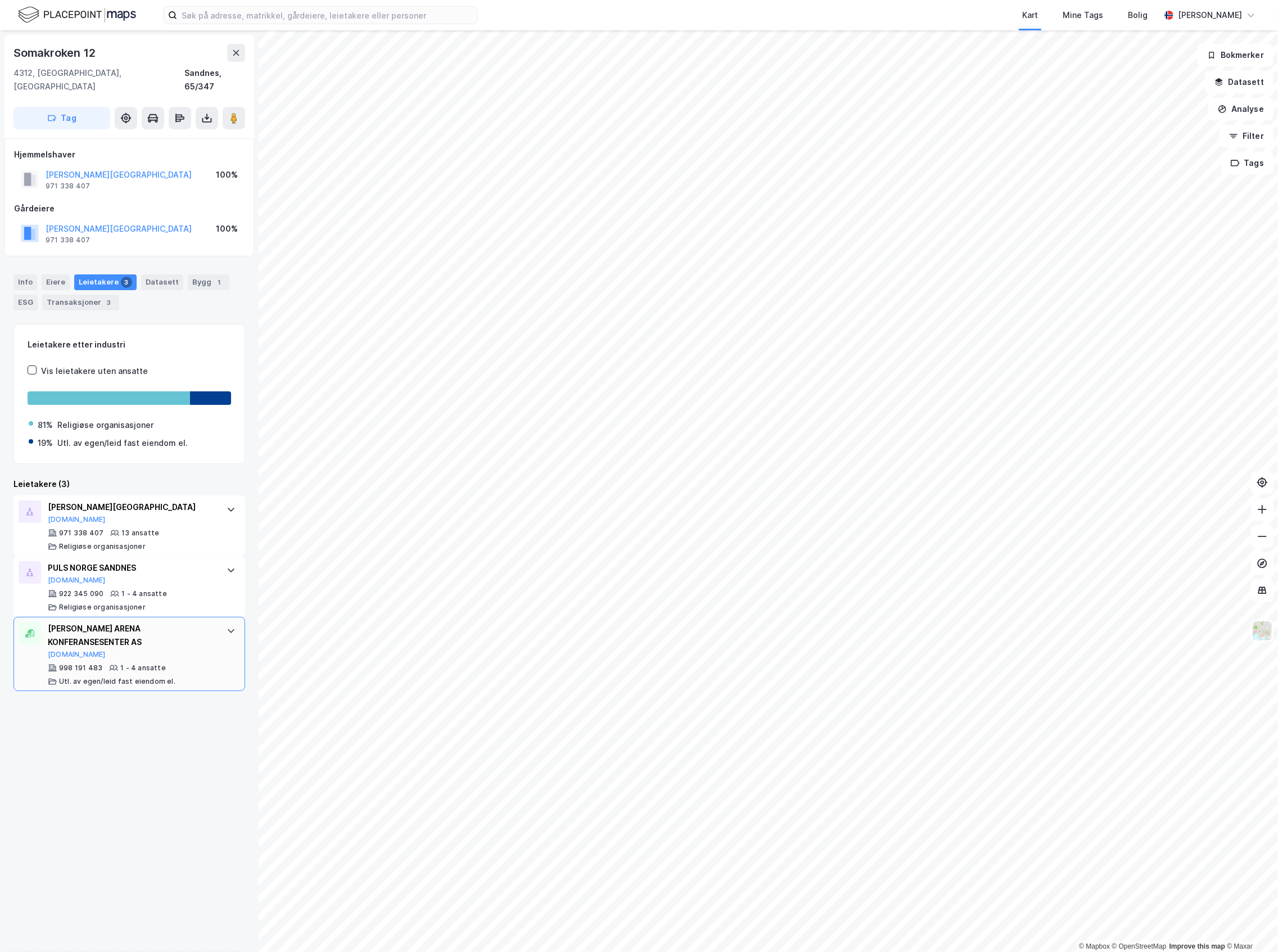
click at [159, 630] on div "[PERSON_NAME] ARENA KONFERANSESENTER AS" at bounding box center [132, 635] width 168 height 27
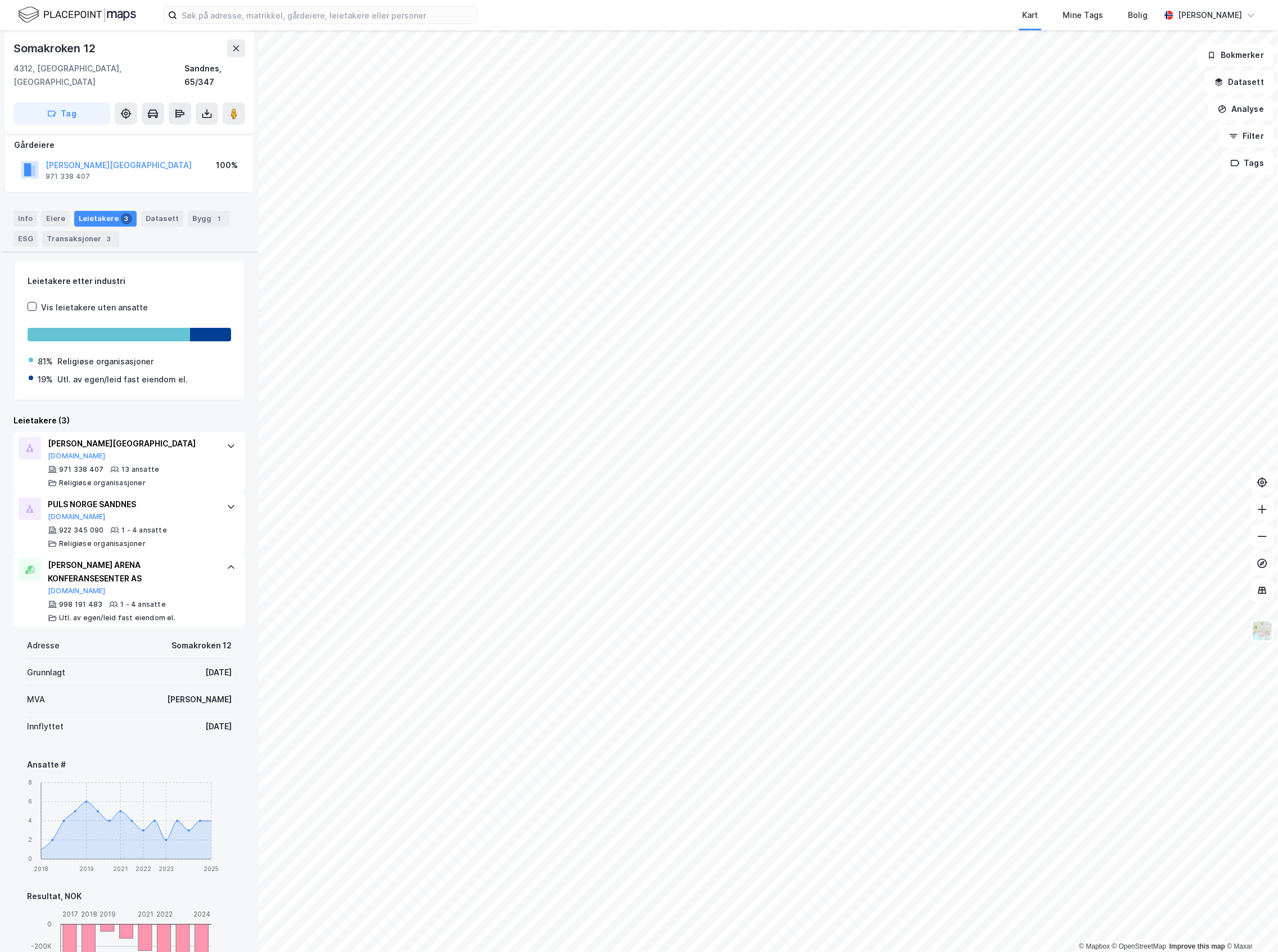
scroll to position [149, 0]
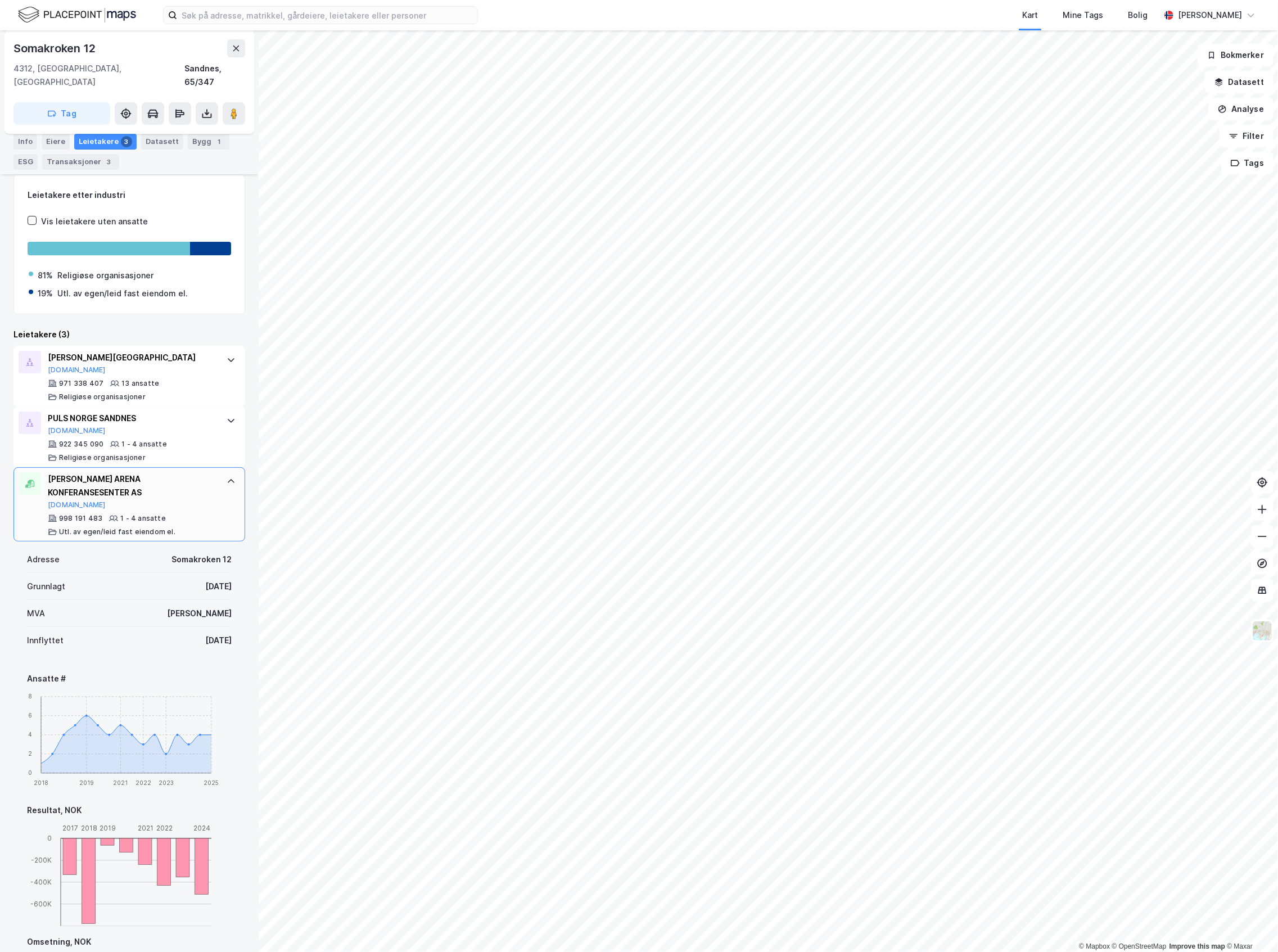
click at [176, 495] on div "[PERSON_NAME] ARENA KONFERANSESENTER AS [DOMAIN_NAME]" at bounding box center [132, 491] width 168 height 37
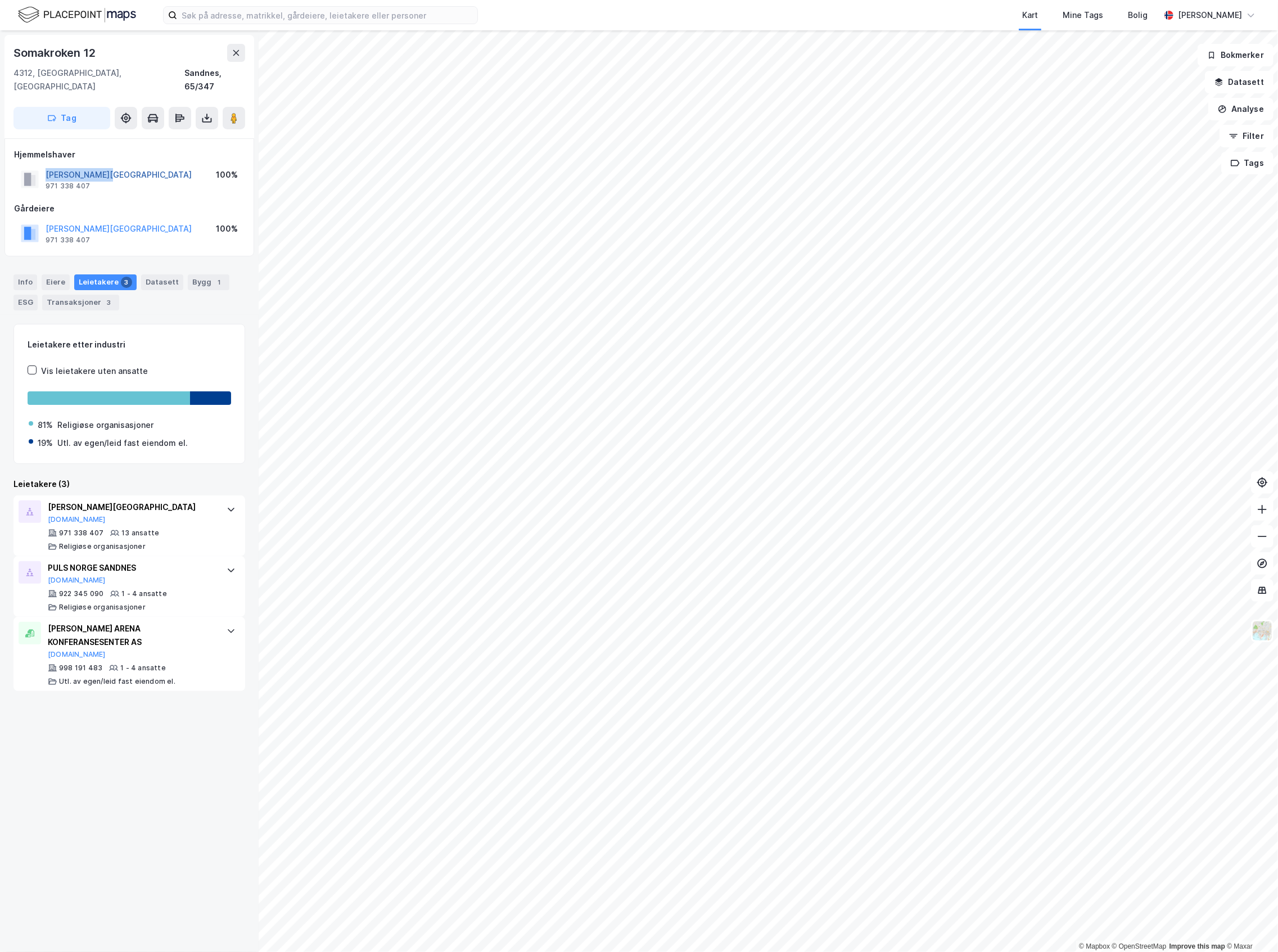
drag, startPoint x: 130, startPoint y: 162, endPoint x: 46, endPoint y: 163, distance: 84.0
click at [46, 166] on div "[PERSON_NAME][GEOGRAPHIC_DATA] 971 338 407 100%" at bounding box center [129, 179] width 231 height 27
copy button "[PERSON_NAME][GEOGRAPHIC_DATA]"
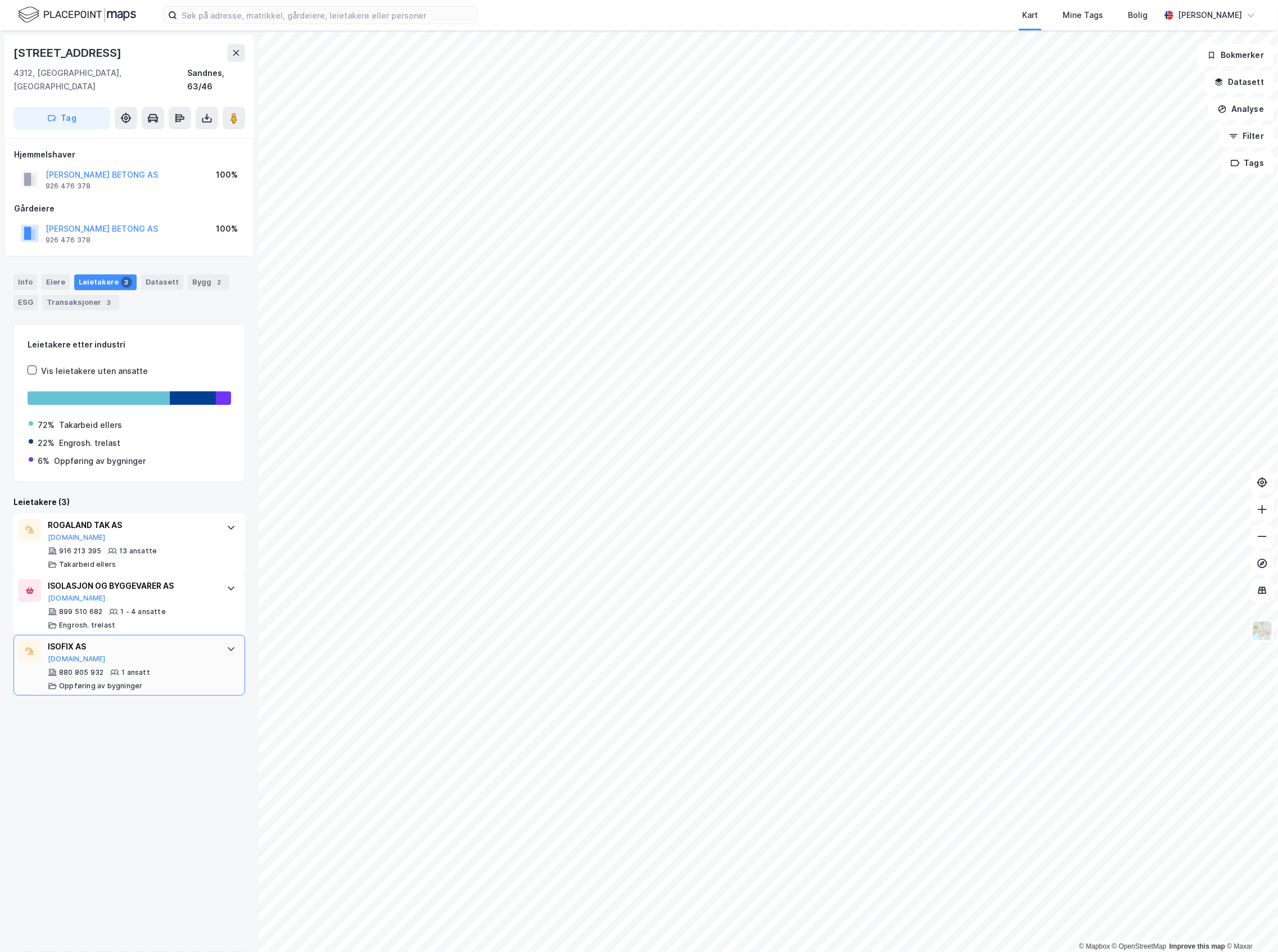
click at [191, 640] on div "ISOFIX AS" at bounding box center [132, 647] width 168 height 13
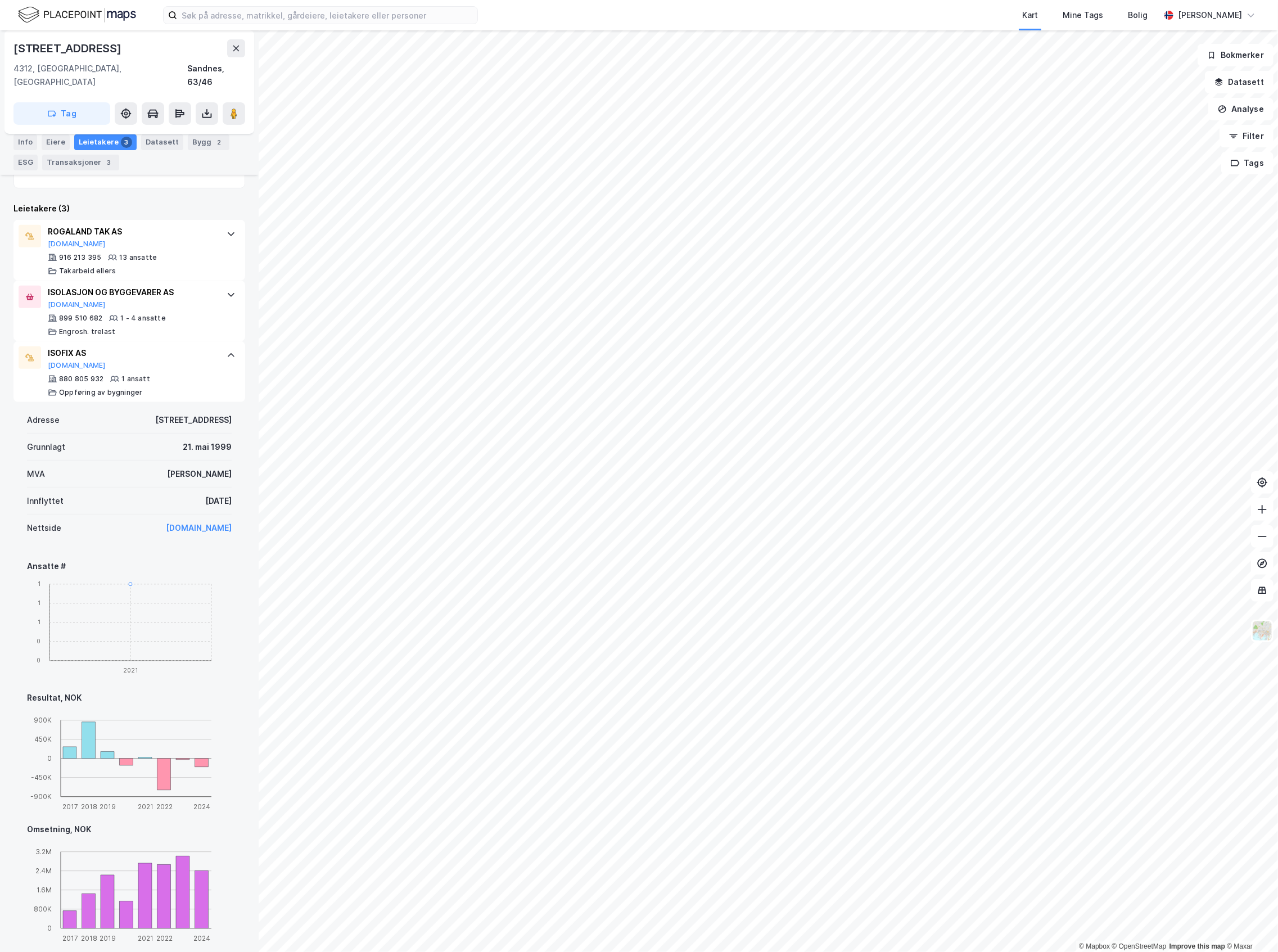
scroll to position [271, 0]
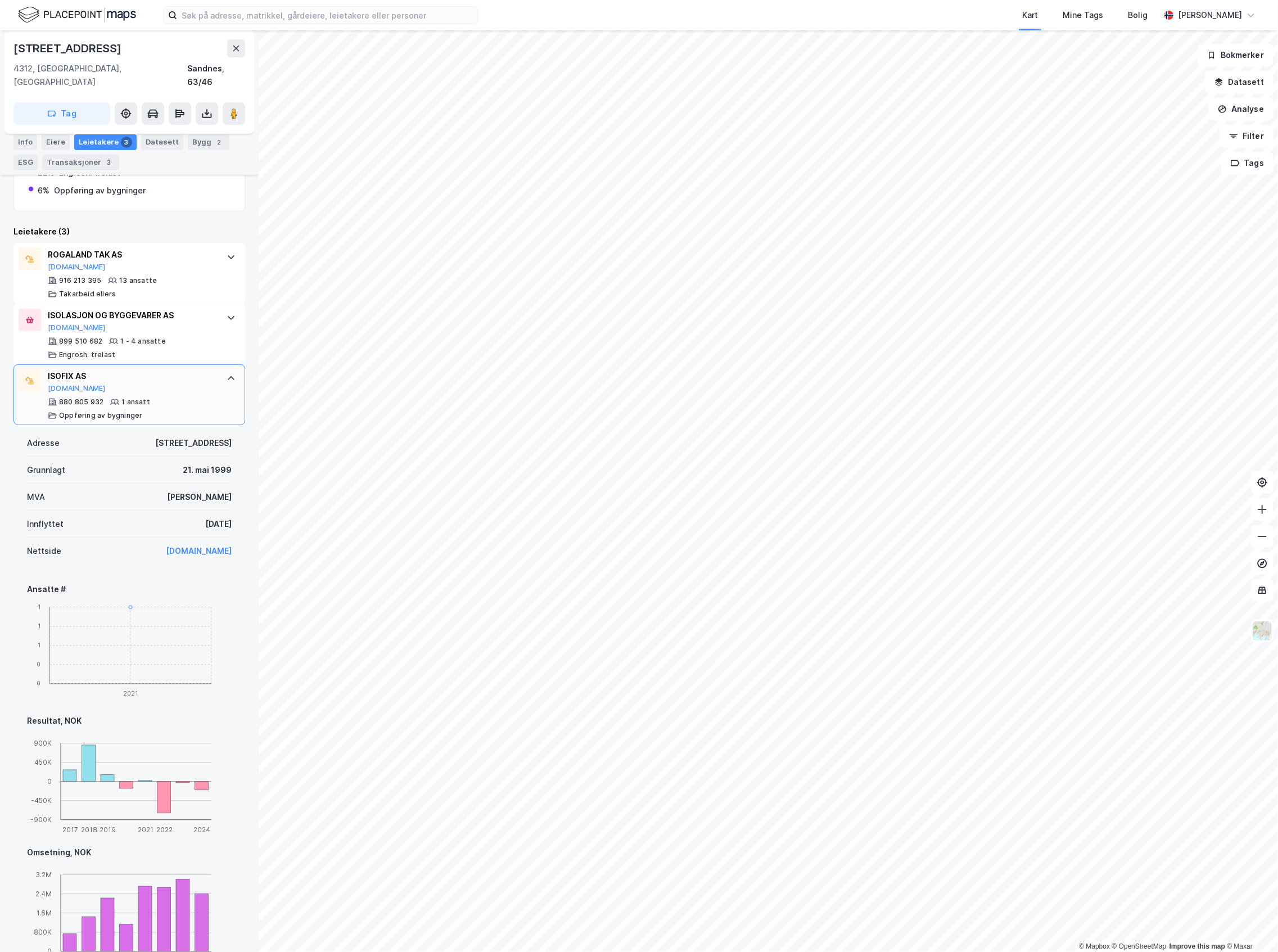
click at [172, 399] on div "880 805 932 1 ansatt Oppføring av bygninger" at bounding box center [132, 409] width 168 height 22
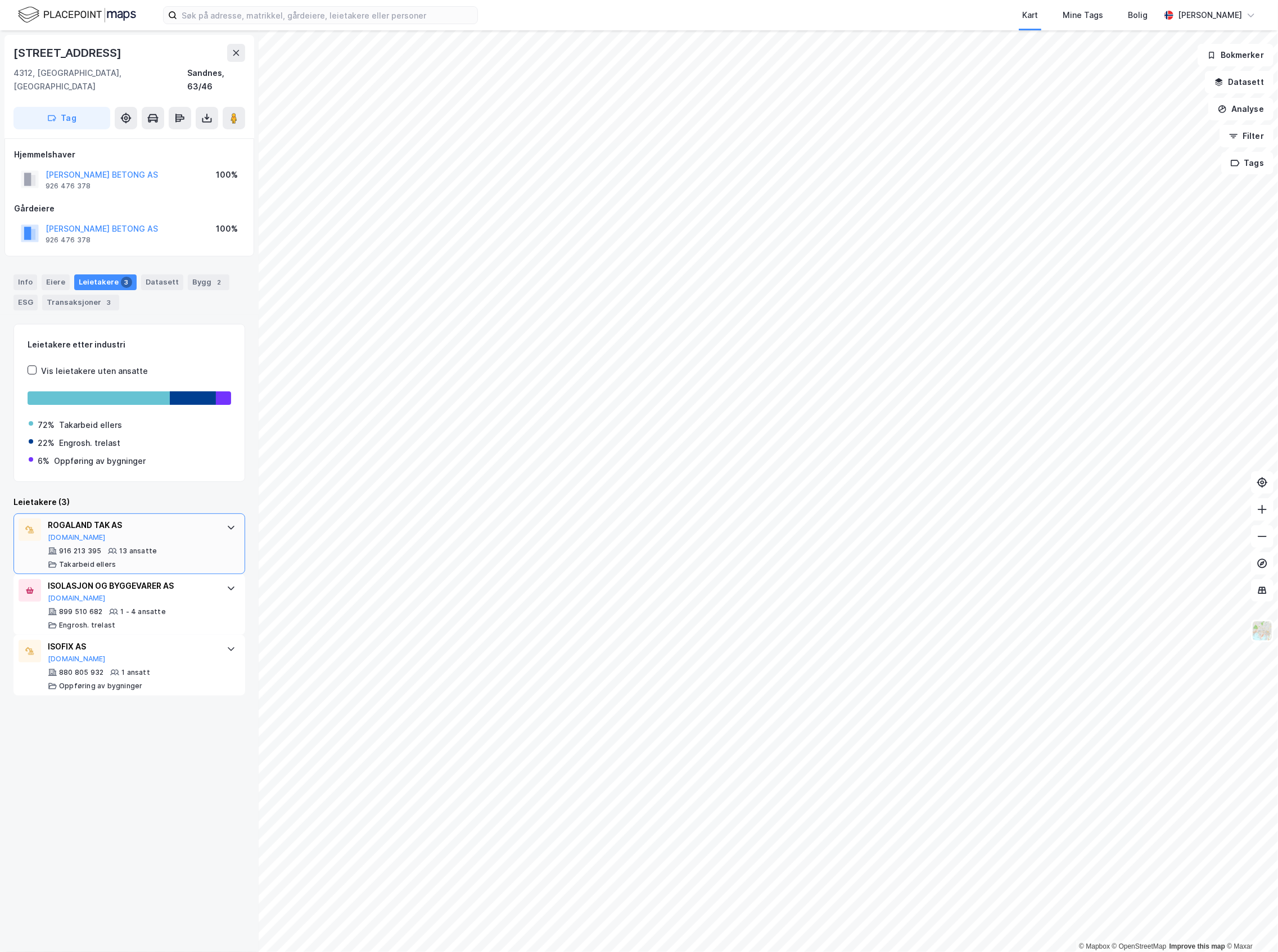
click at [150, 548] on div "916 213 395 13 ansatte Takarbeid ellers" at bounding box center [132, 558] width 168 height 22
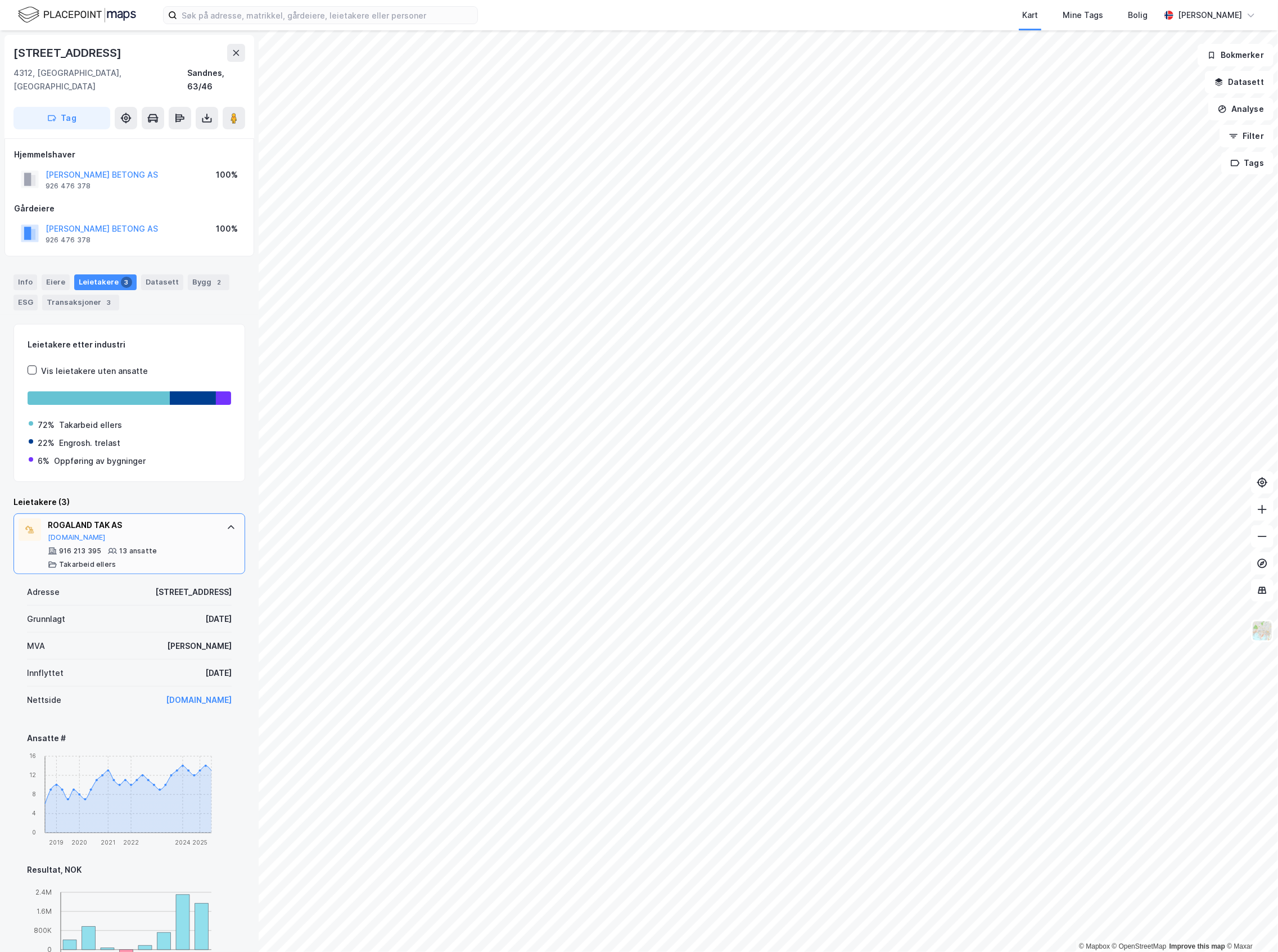
click at [152, 547] on div "13 ansatte" at bounding box center [138, 552] width 37 height 9
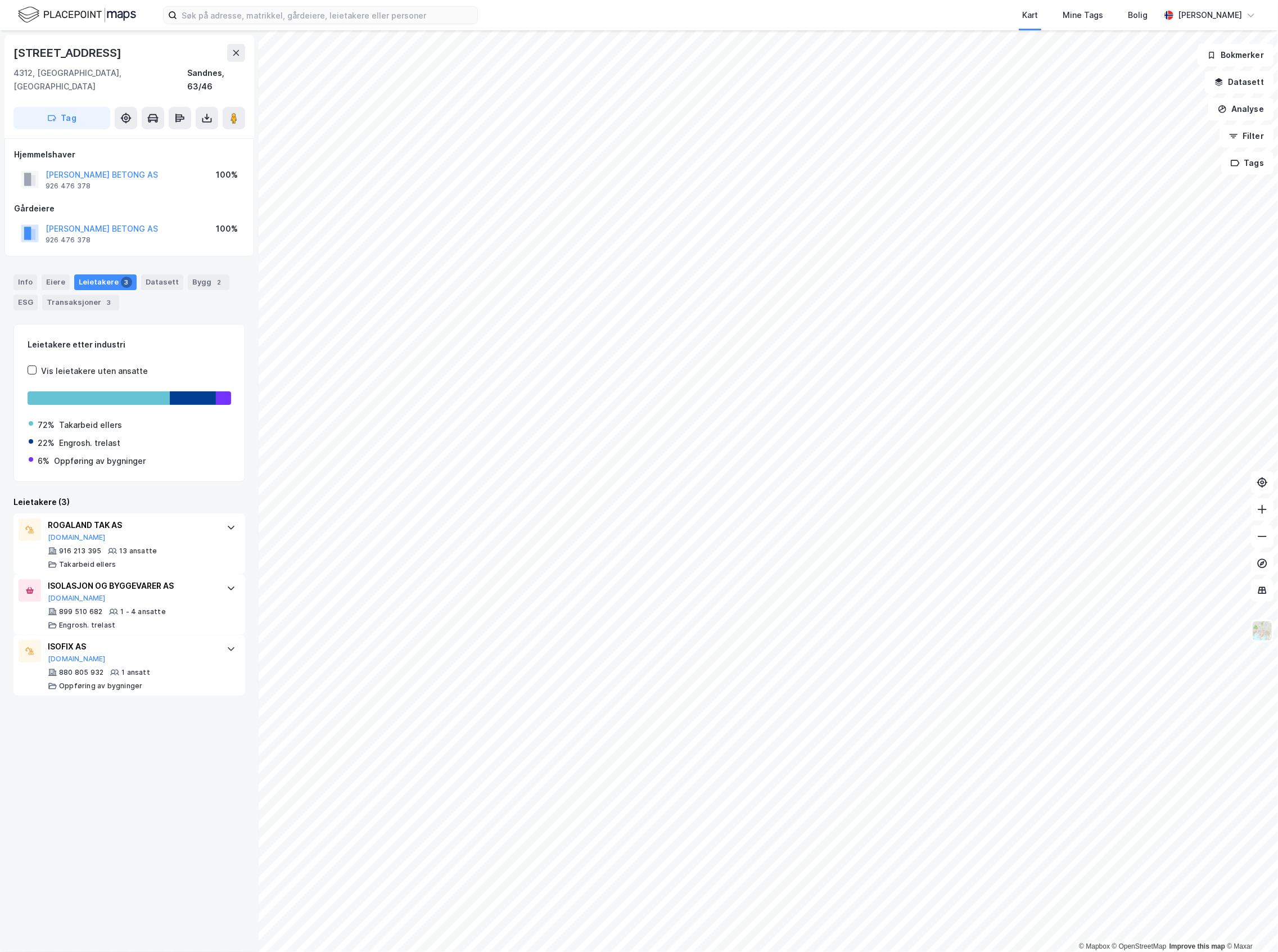
click at [0, 406] on html "Kart Mine Tags Bolig [PERSON_NAME] © Mapbox © OpenStreetMap Improve this map © …" at bounding box center [639, 476] width 1278 height 952
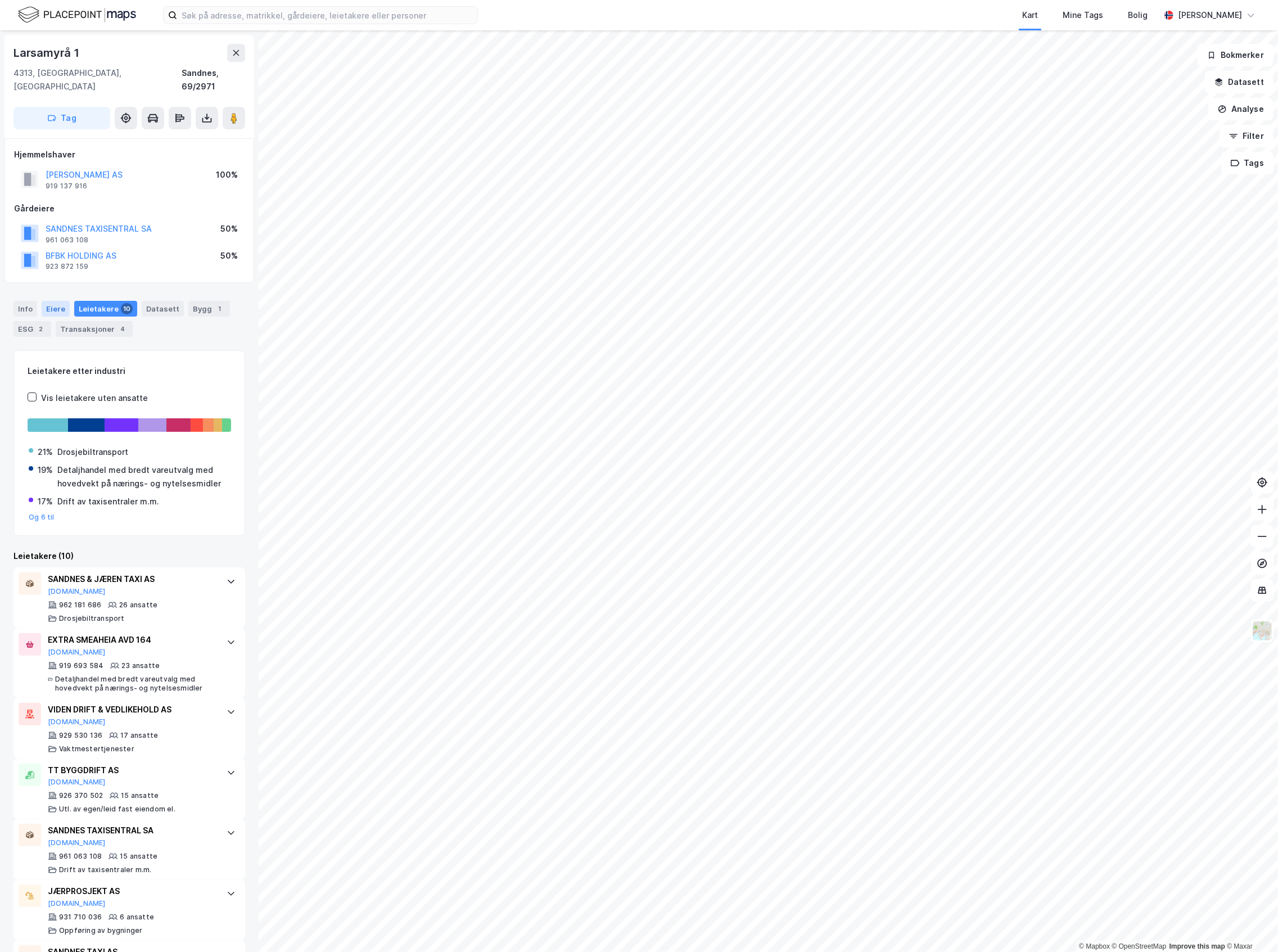
click at [52, 302] on div "Eiere" at bounding box center [56, 308] width 28 height 16
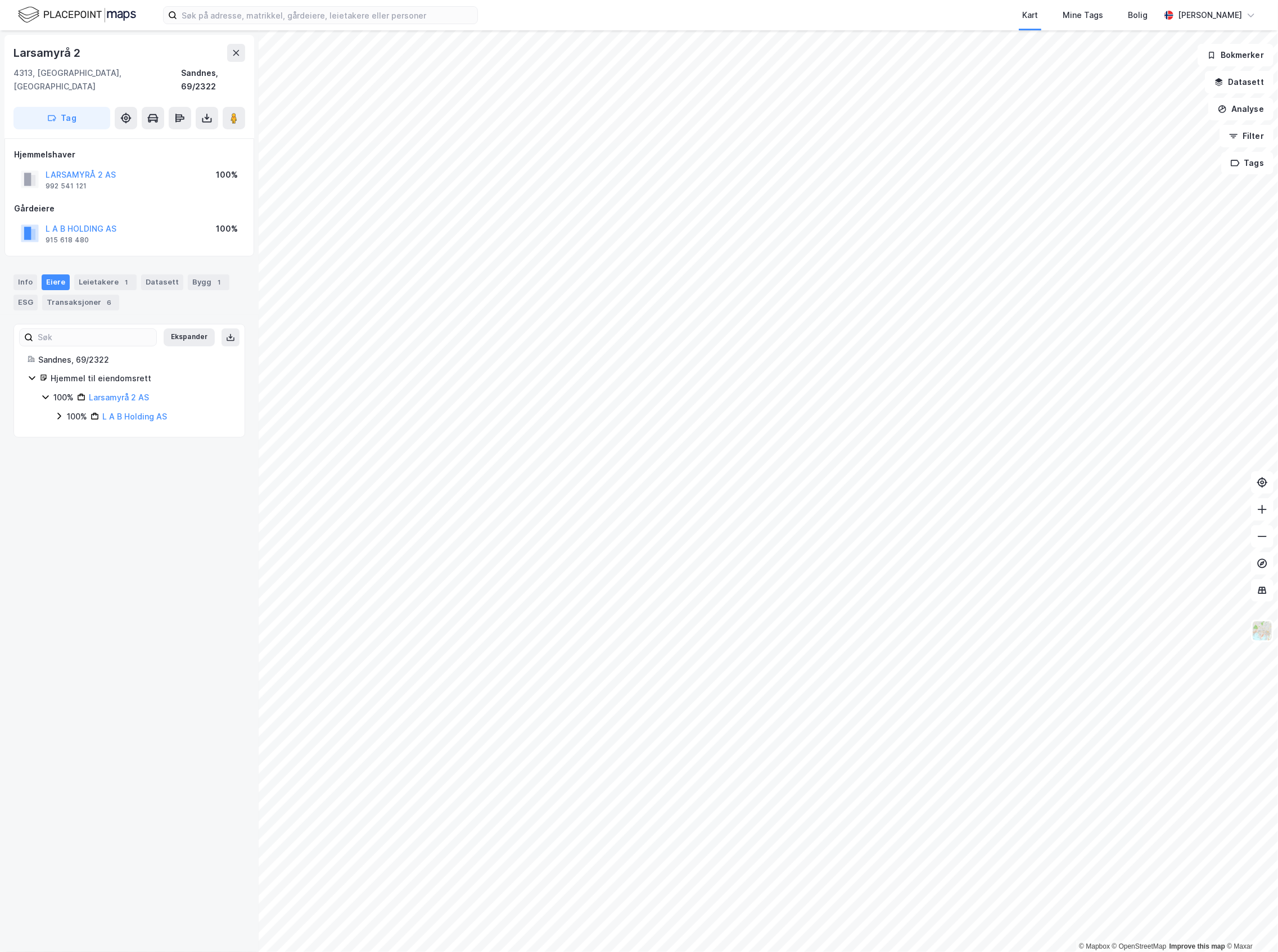
click at [75, 410] on div "100%" at bounding box center [77, 416] width 21 height 13
click at [168, 566] on div "© Mapbox © OpenStreetMap Improve this map © [PERSON_NAME] 2 [GEOGRAPHIC_DATA], …" at bounding box center [639, 491] width 1278 height 921
click at [61, 412] on icon at bounding box center [59, 416] width 9 height 9
click at [70, 431] on icon at bounding box center [73, 436] width 9 height 9
click at [118, 276] on div "Leietakere 2" at bounding box center [105, 282] width 63 height 16
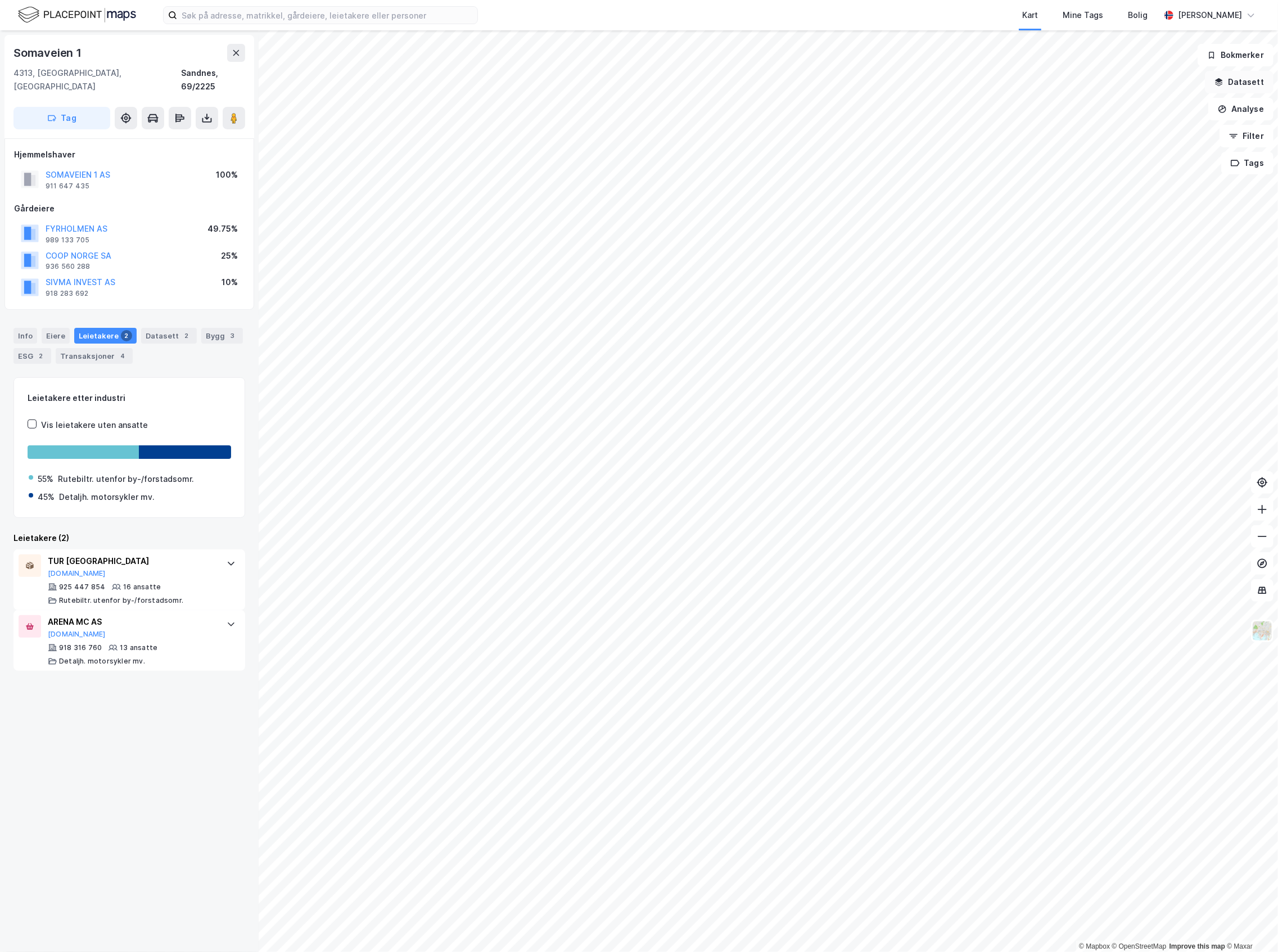
click at [1236, 89] on button "Datasett" at bounding box center [1240, 82] width 69 height 22
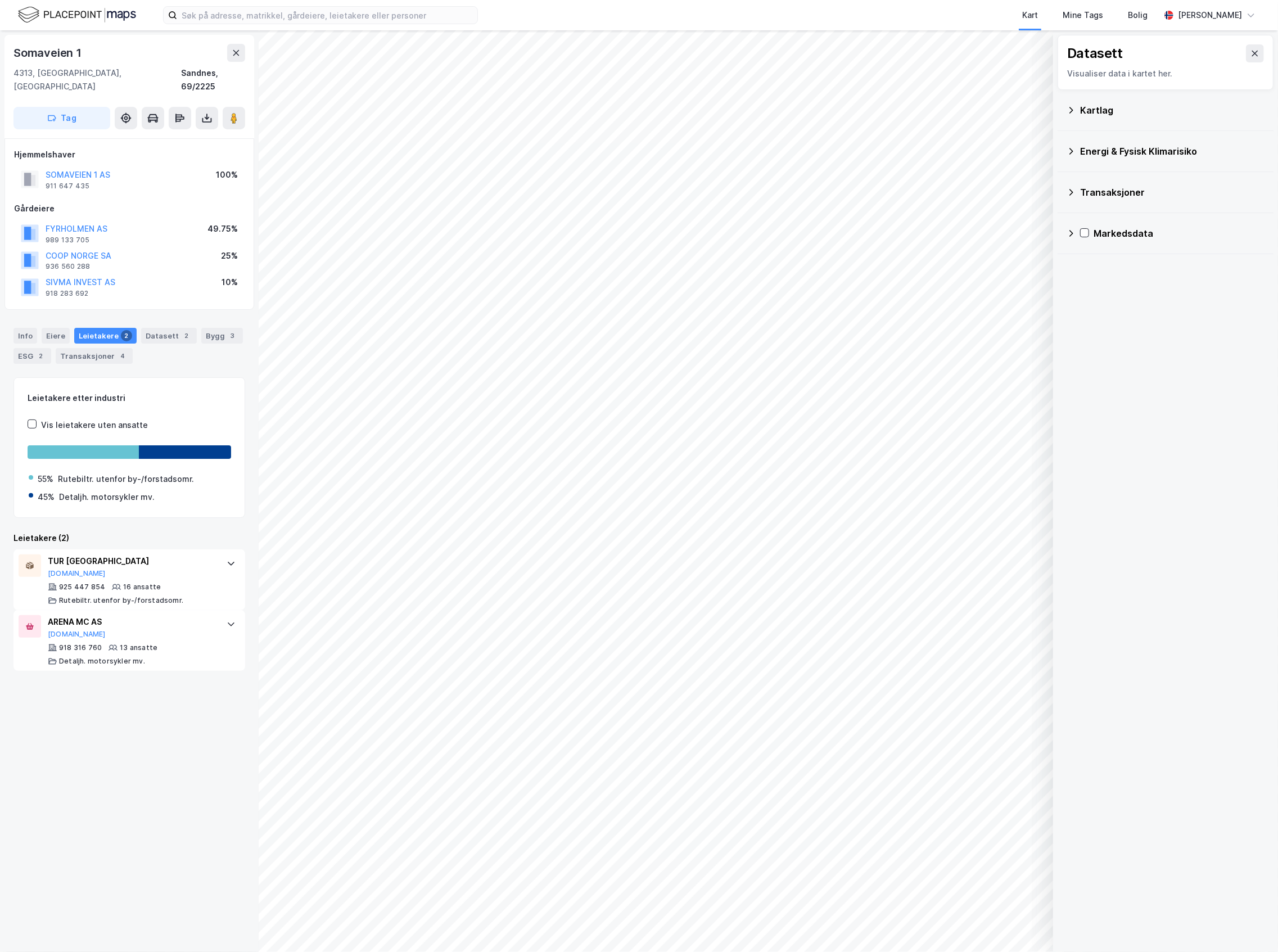
click at [1116, 116] on div "Kartlag" at bounding box center [1173, 110] width 185 height 13
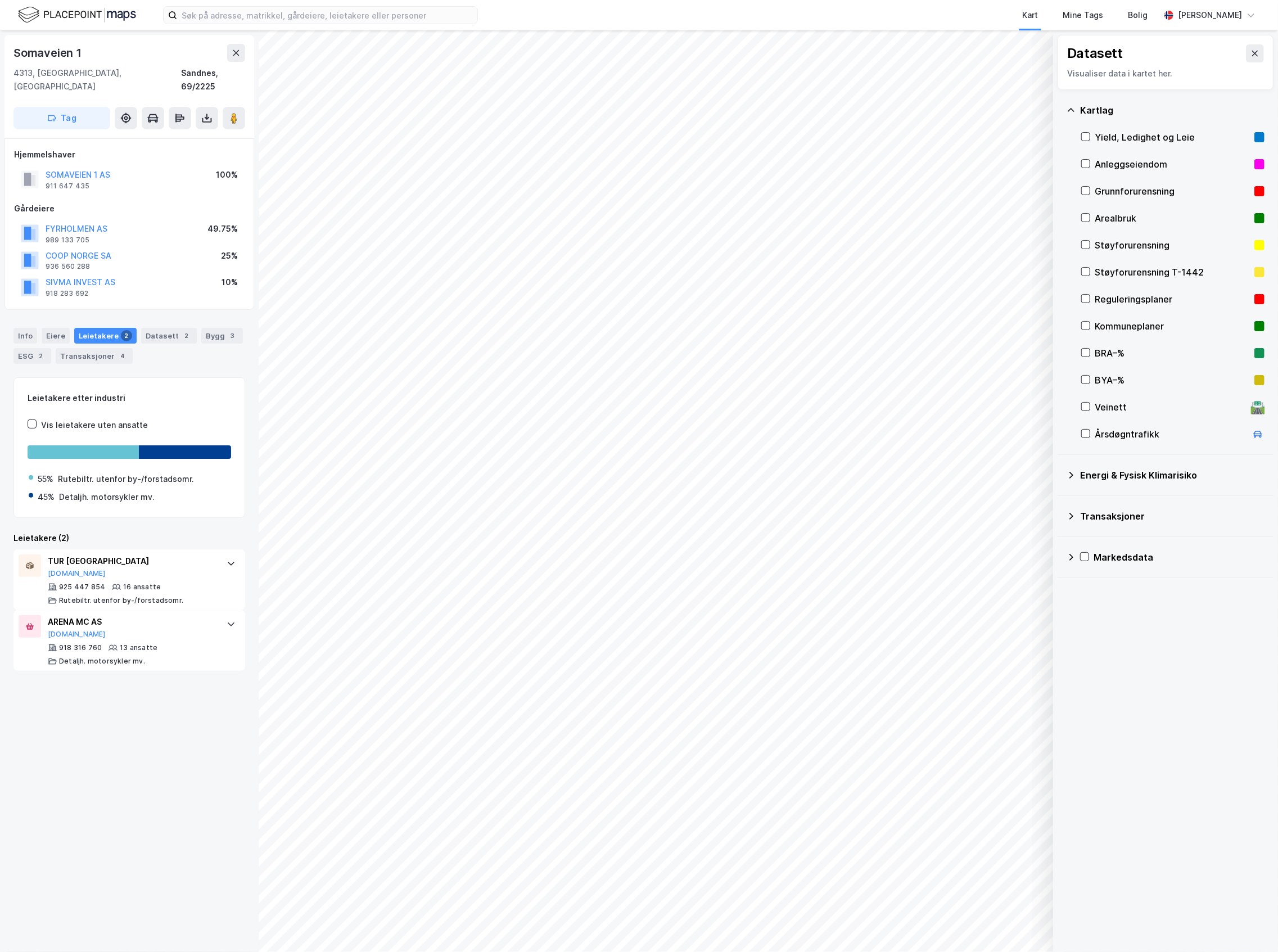
click at [1141, 304] on div "Reguleringsplaner" at bounding box center [1173, 299] width 155 height 13
click at [1251, 56] on icon at bounding box center [1256, 53] width 9 height 9
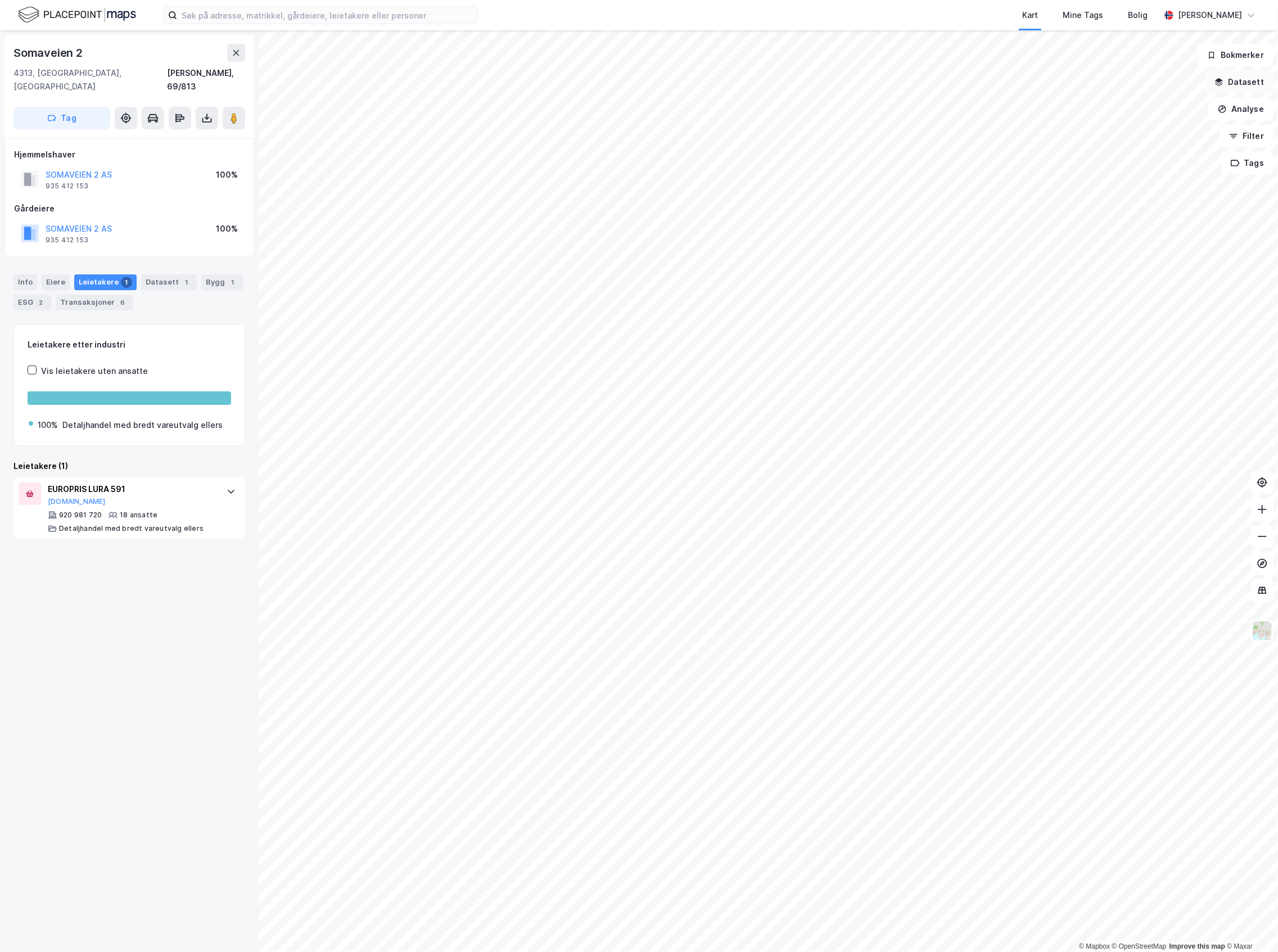
click at [1257, 84] on button "Datasett" at bounding box center [1240, 82] width 69 height 22
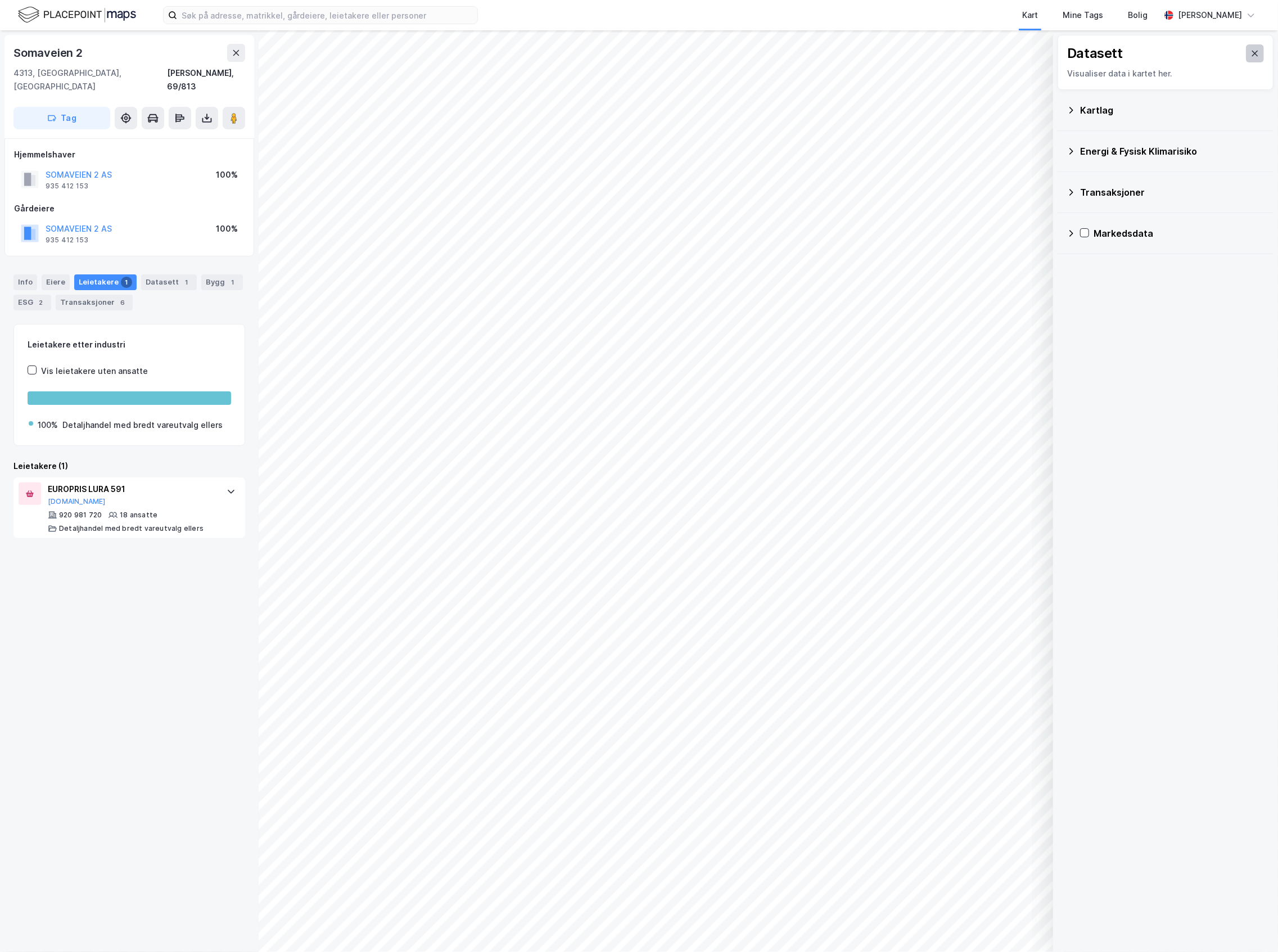
click at [1250, 50] on button at bounding box center [1255, 53] width 18 height 18
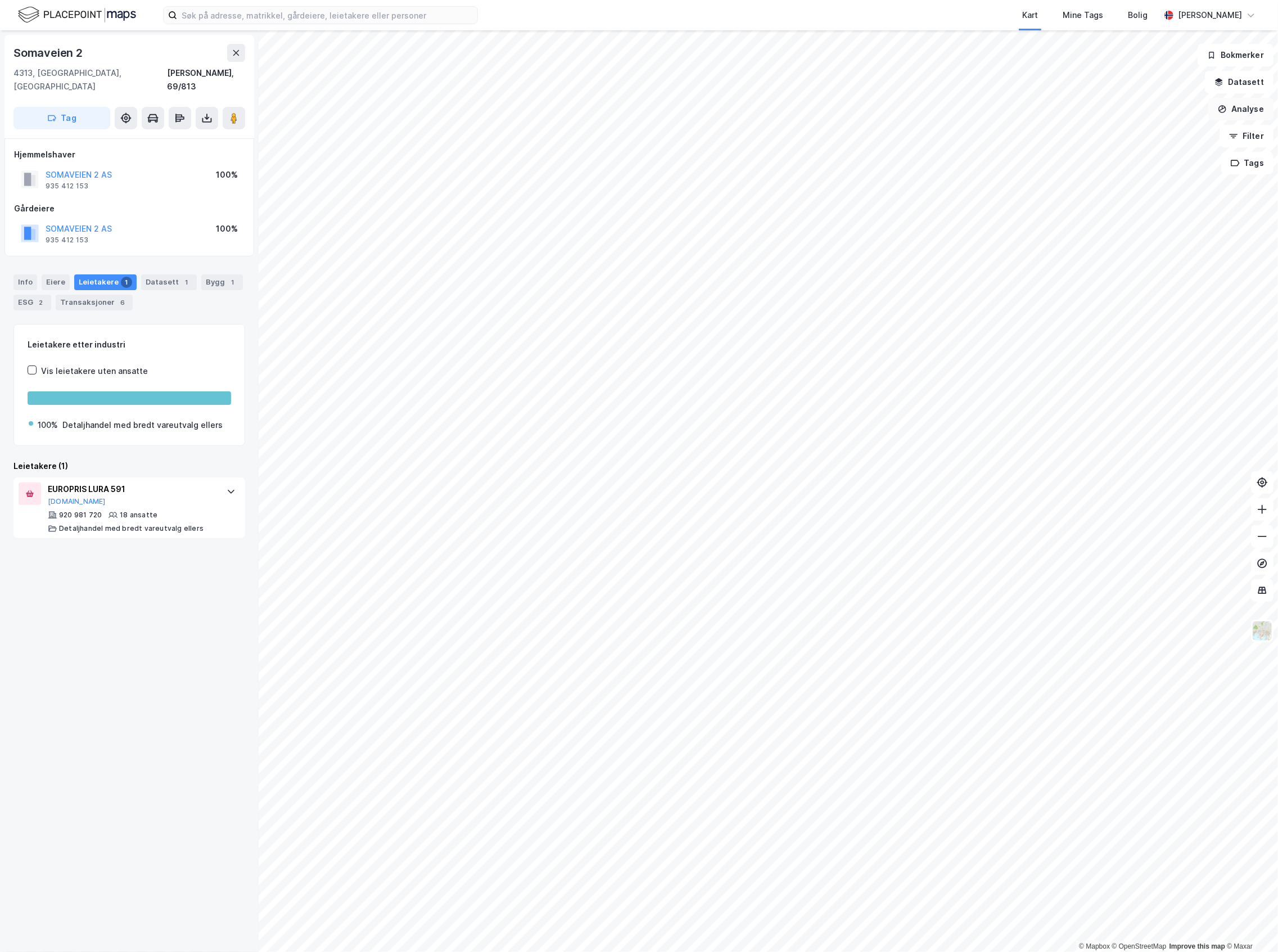
click at [1261, 117] on button "Analyse" at bounding box center [1242, 109] width 65 height 22
click at [1257, 87] on button "Datasett" at bounding box center [1240, 82] width 69 height 22
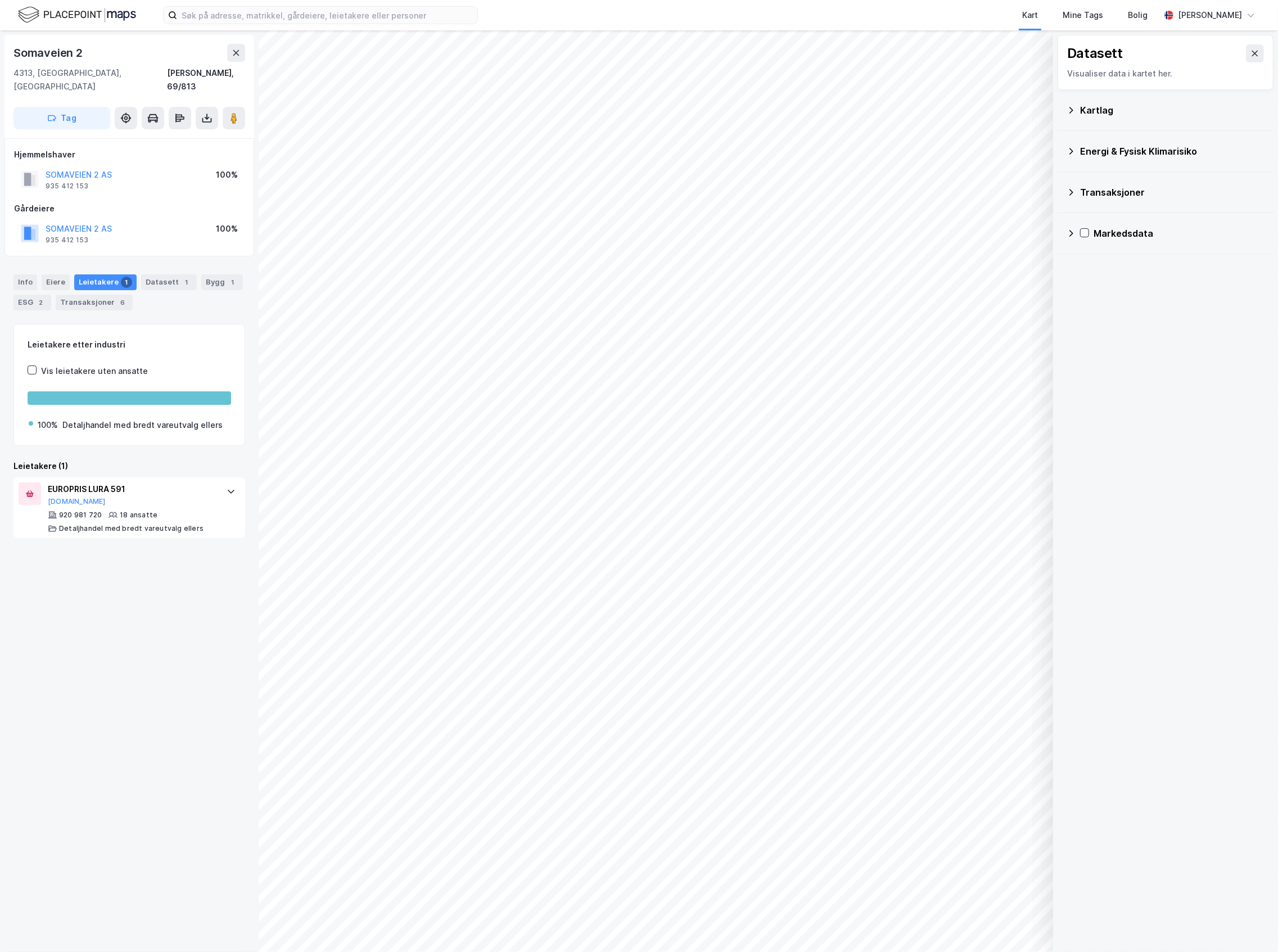
click at [1169, 131] on div "Kartlag" at bounding box center [1165, 110] width 216 height 41
click at [1173, 121] on div "Kartlag" at bounding box center [1166, 110] width 198 height 27
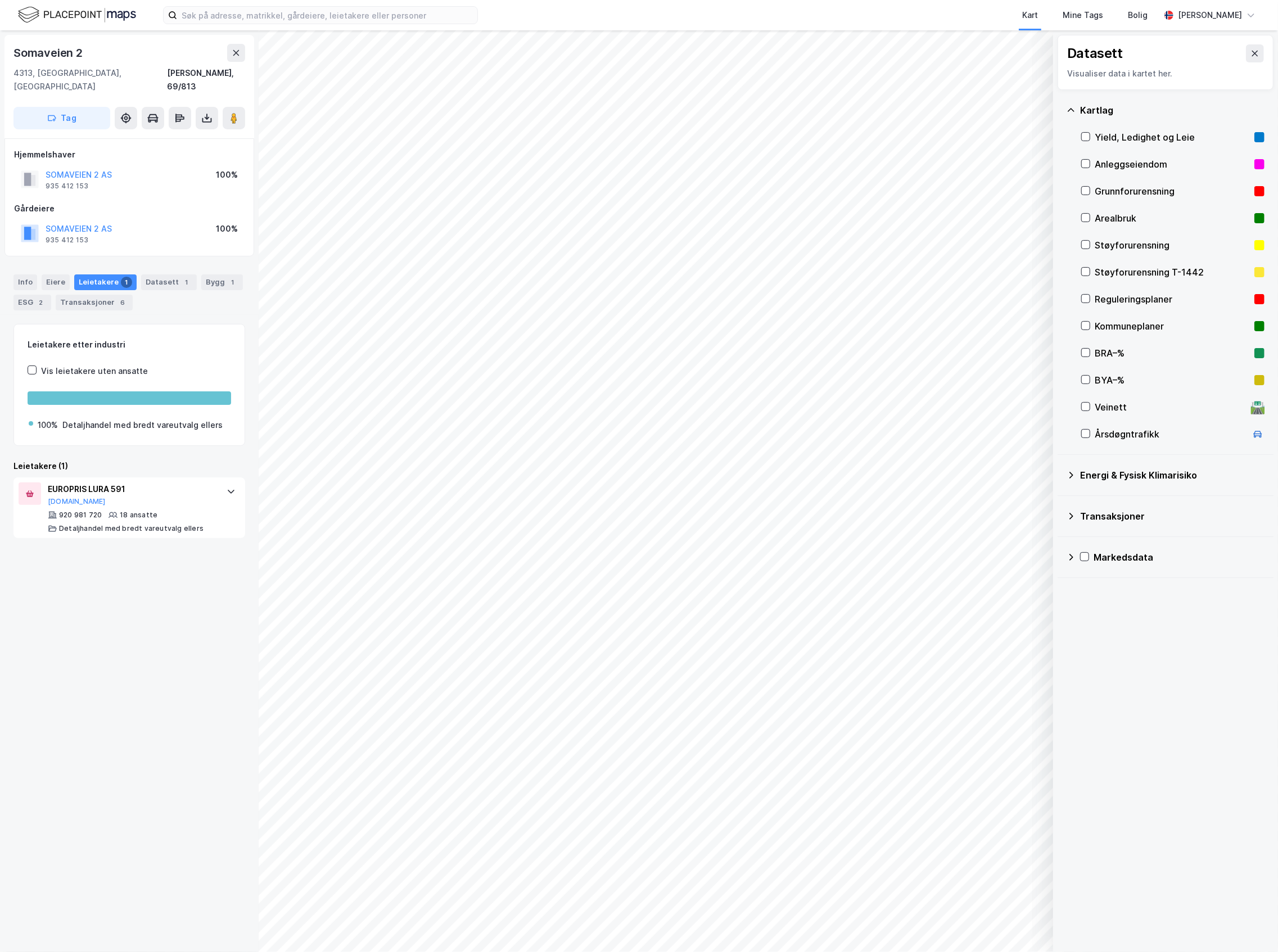
click at [1164, 293] on div "Reguleringsplaner" at bounding box center [1173, 299] width 155 height 13
click at [1251, 57] on icon at bounding box center [1256, 53] width 9 height 9
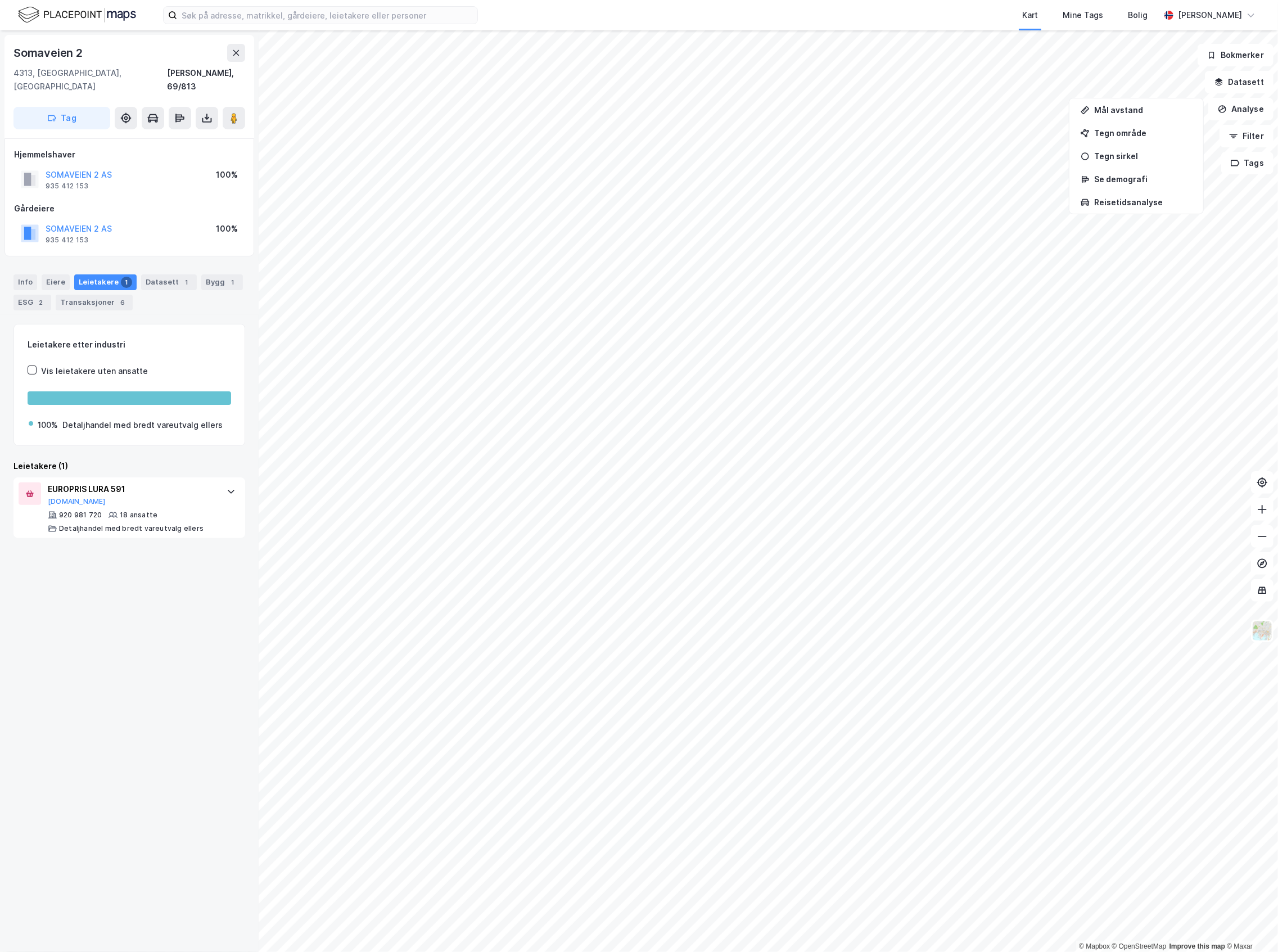
click at [243, 477] on div "© Mapbox © OpenStreetMap Improve this map © [PERSON_NAME][STREET_ADDRESS], [GEO…" at bounding box center [639, 491] width 1278 height 921
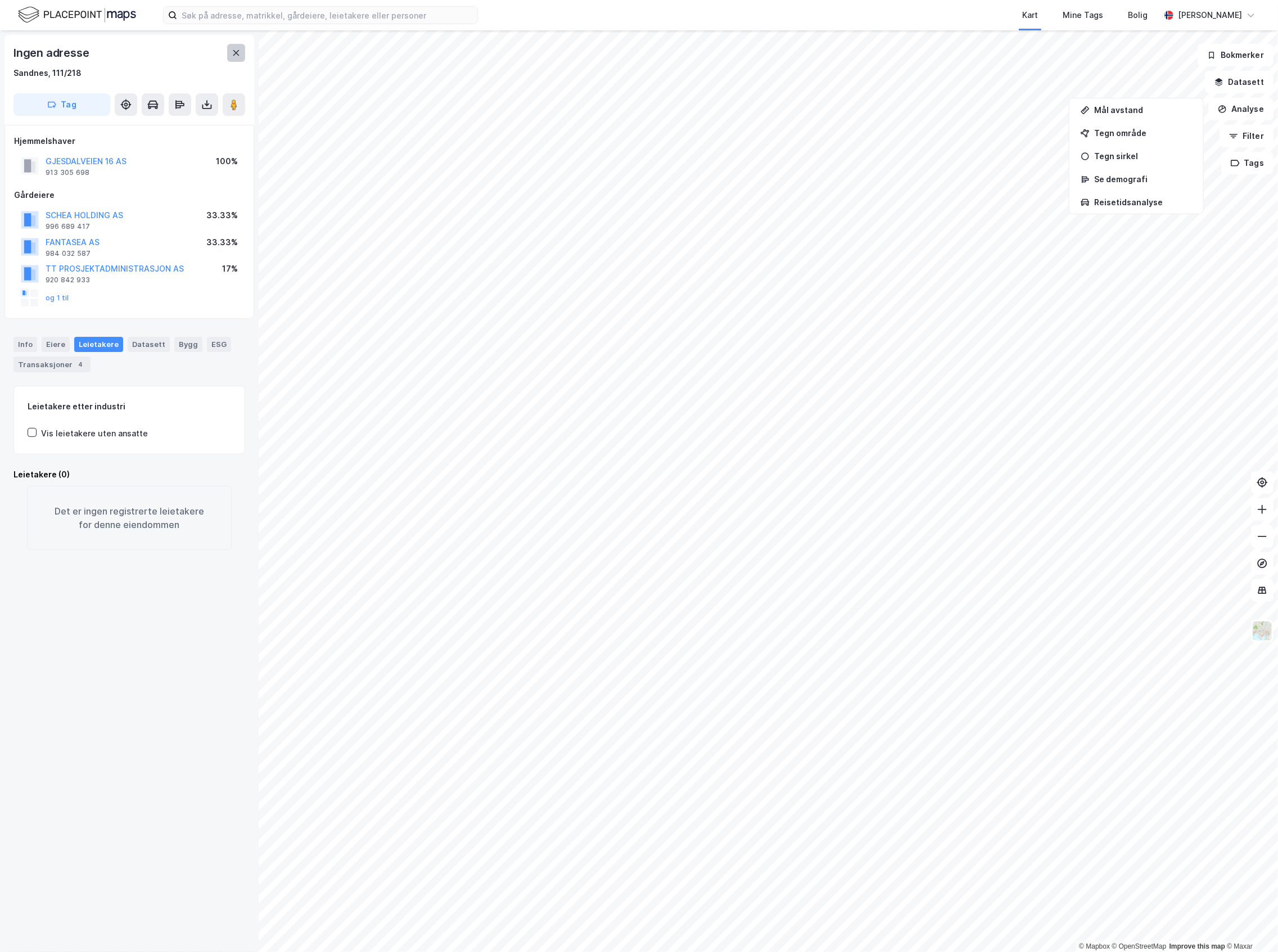
click at [229, 48] on button at bounding box center [235, 52] width 18 height 18
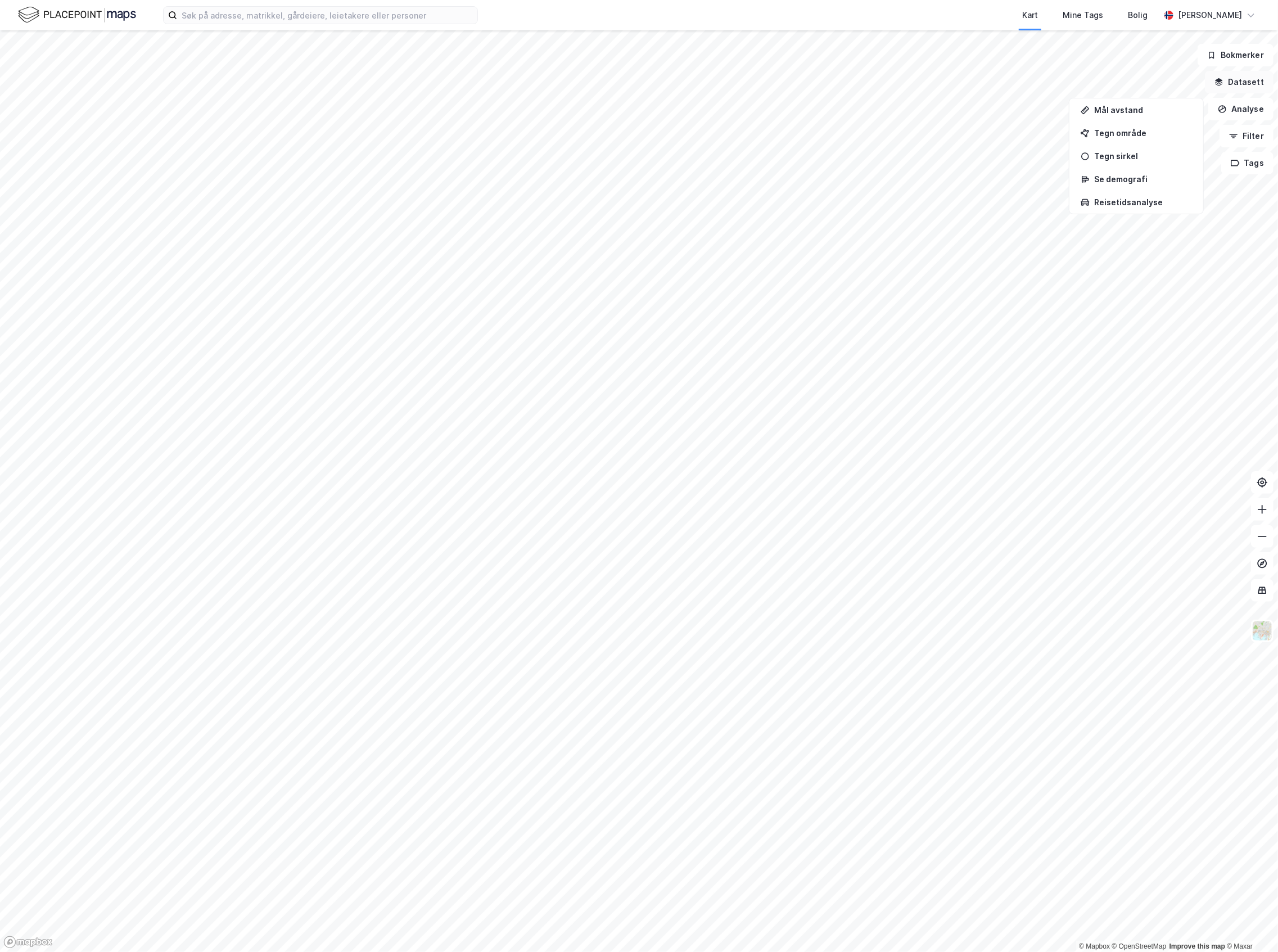
click at [1260, 81] on button "Datasett" at bounding box center [1240, 82] width 69 height 22
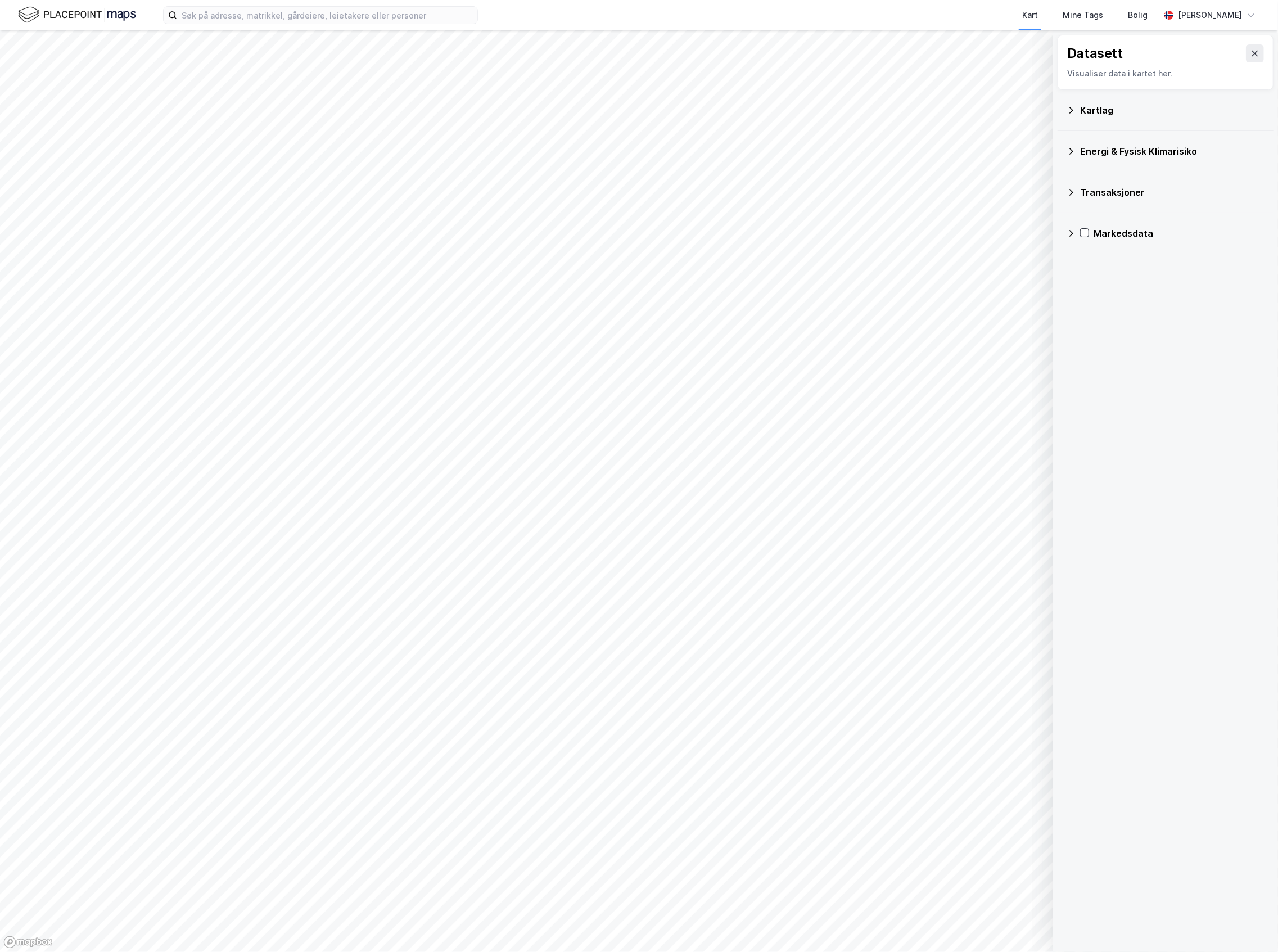
click at [1154, 116] on div "Kartlag" at bounding box center [1173, 110] width 185 height 13
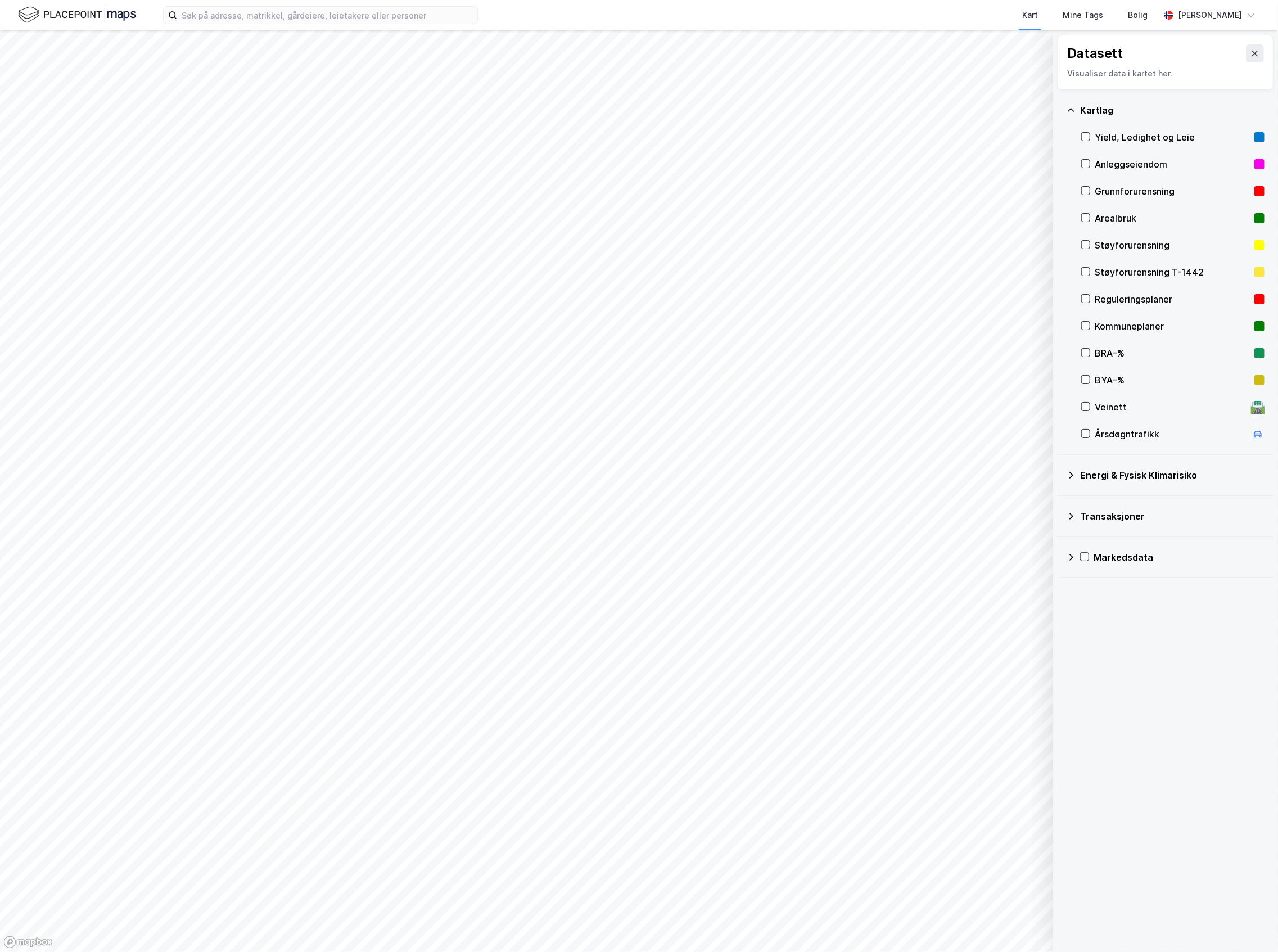
click at [1131, 326] on div "Kommuneplaner" at bounding box center [1173, 326] width 155 height 13
click at [1004, 926] on button "Vis" at bounding box center [995, 922] width 93 height 18
click at [1027, 898] on icon at bounding box center [1032, 898] width 9 height 9
